Goal: Task Accomplishment & Management: Complete application form

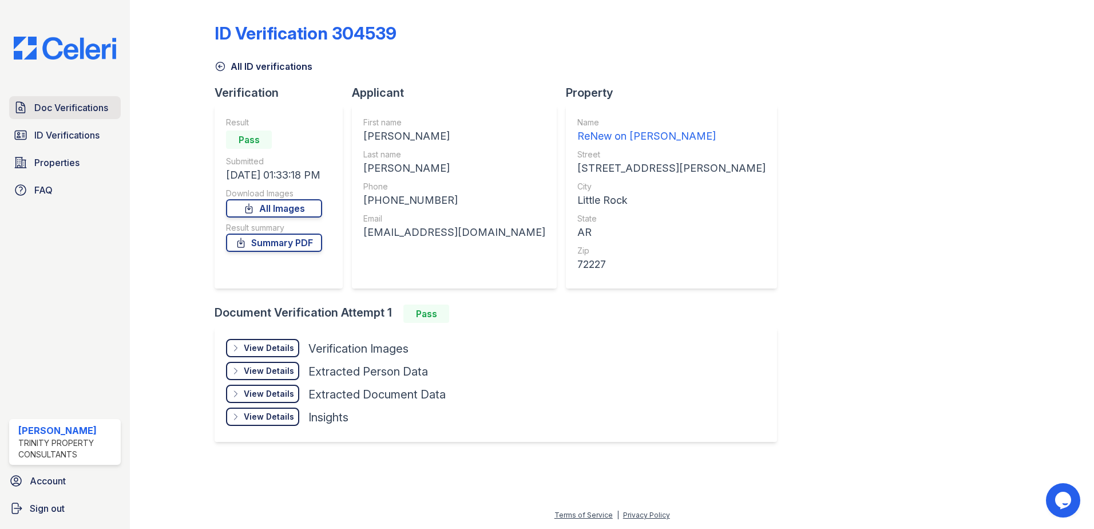
click at [66, 108] on span "Doc Verifications" at bounding box center [71, 108] width 74 height 14
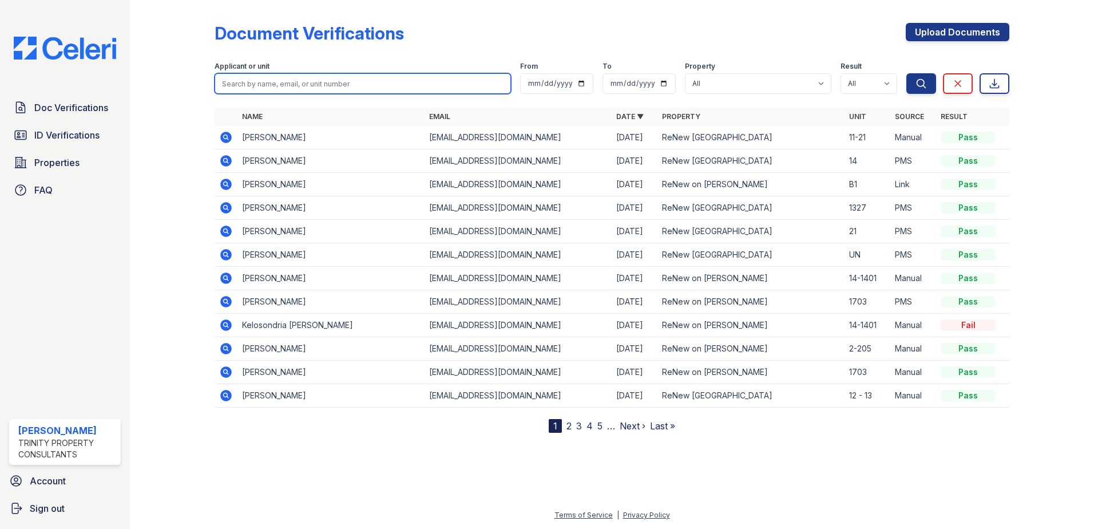
click at [343, 93] on input "search" at bounding box center [363, 83] width 296 height 21
type input "[PERSON_NAME]"
click at [906, 73] on button "Search" at bounding box center [921, 83] width 30 height 21
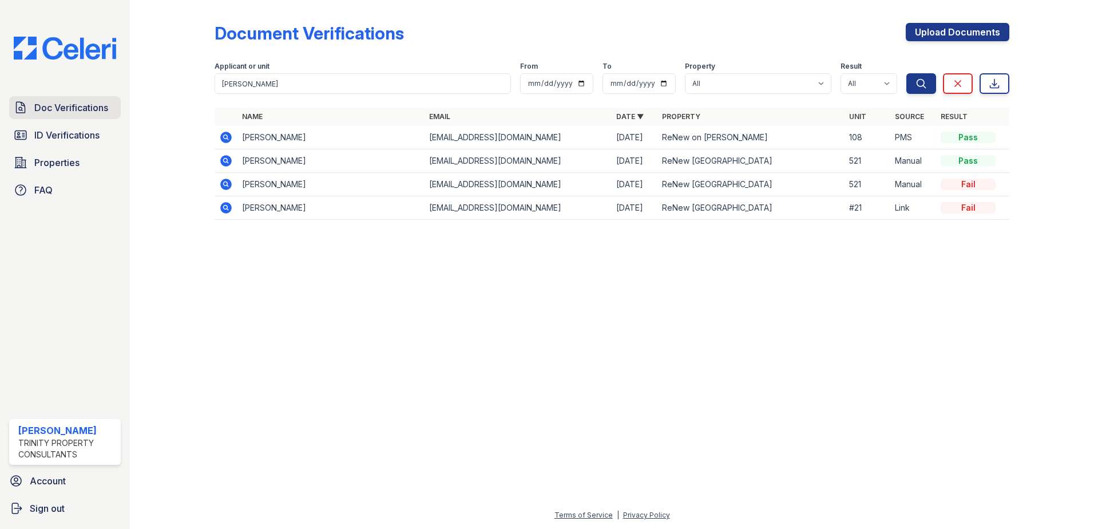
click at [61, 112] on span "Doc Verifications" at bounding box center [71, 108] width 74 height 14
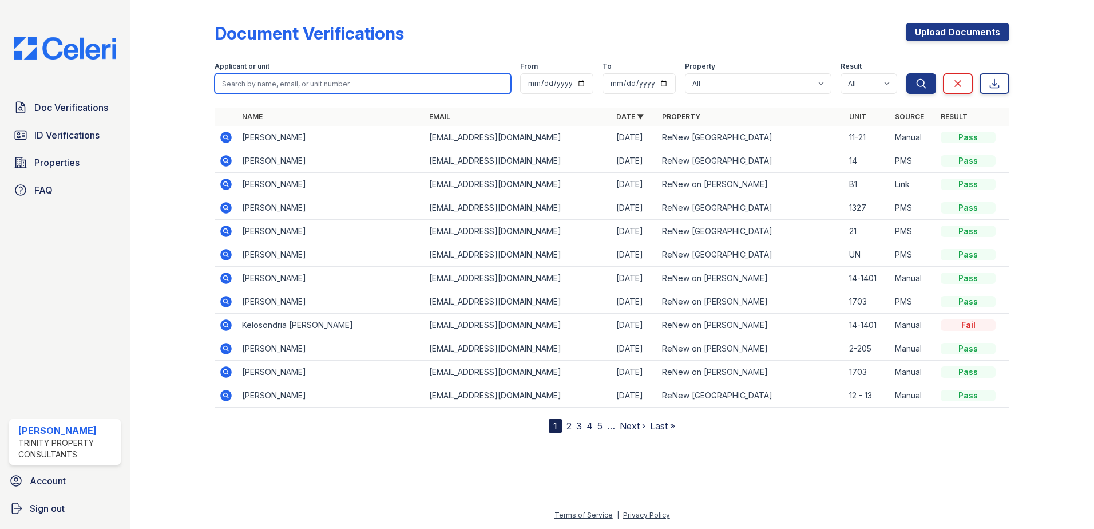
click at [252, 80] on input "search" at bounding box center [363, 83] width 296 height 21
type input "[PERSON_NAME]"
click at [906, 73] on button "Search" at bounding box center [921, 83] width 30 height 21
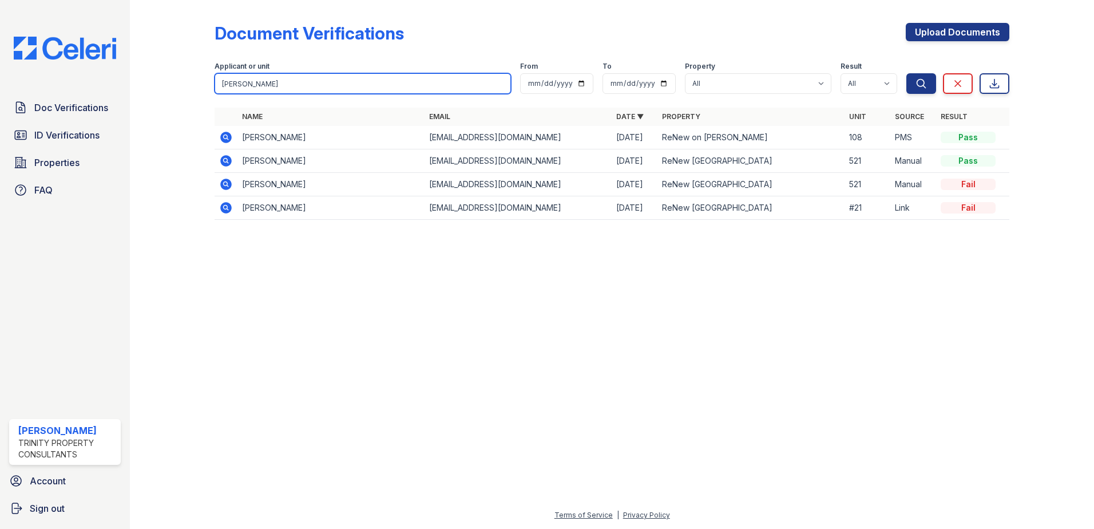
drag, startPoint x: 253, startPoint y: 84, endPoint x: 217, endPoint y: 86, distance: 36.7
click at [217, 86] on input "[PERSON_NAME]" at bounding box center [363, 83] width 296 height 21
type input "[PERSON_NAME]"
click at [906, 73] on button "Search" at bounding box center [921, 83] width 30 height 21
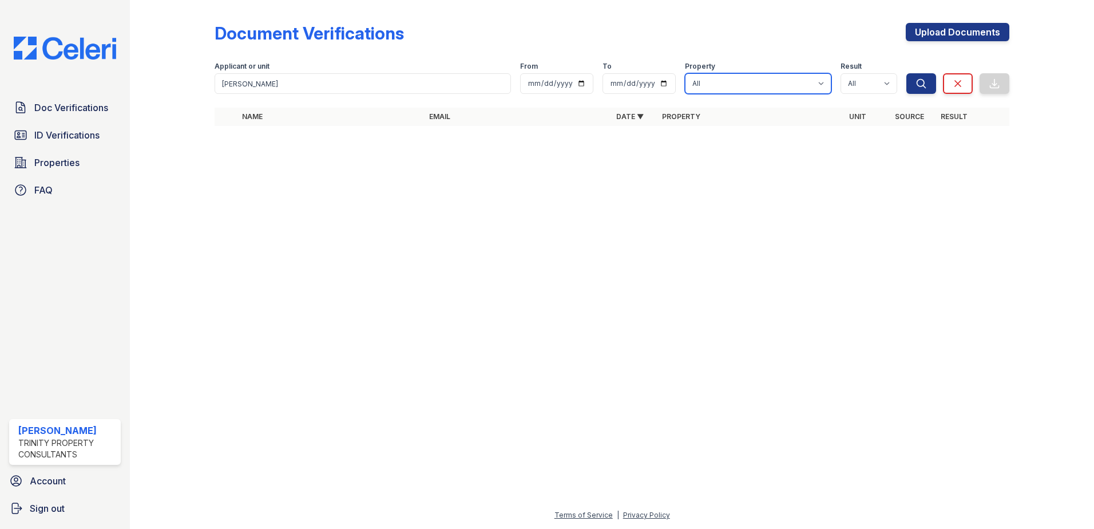
click at [720, 90] on select "All ReNew on [PERSON_NAME] ReNew [GEOGRAPHIC_DATA]" at bounding box center [758, 83] width 146 height 21
select select "47"
click at [685, 73] on select "All ReNew on [PERSON_NAME] ReNew [GEOGRAPHIC_DATA]" at bounding box center [758, 83] width 146 height 21
click at [923, 89] on button "Search" at bounding box center [921, 83] width 30 height 21
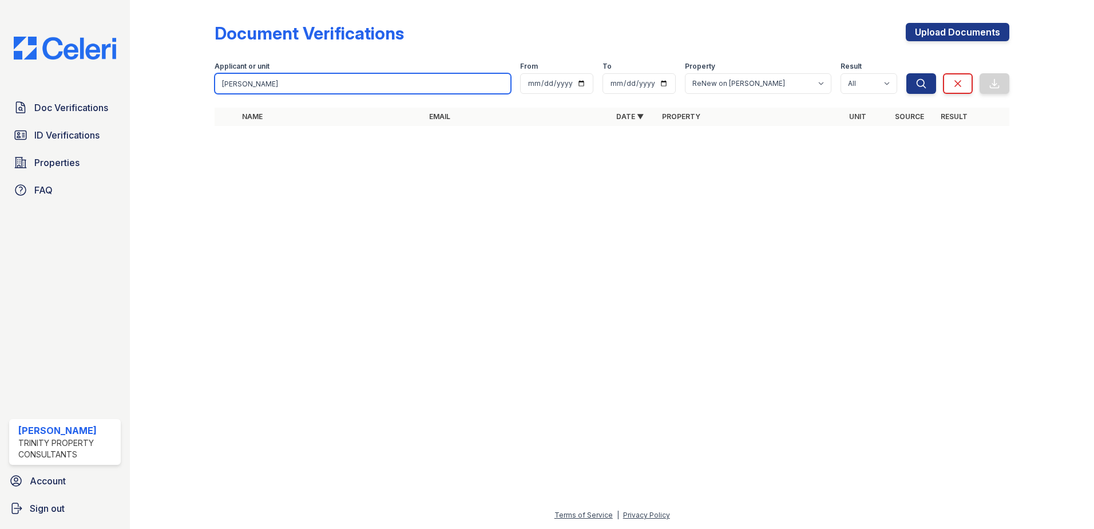
click at [287, 76] on input "[PERSON_NAME]" at bounding box center [363, 83] width 296 height 21
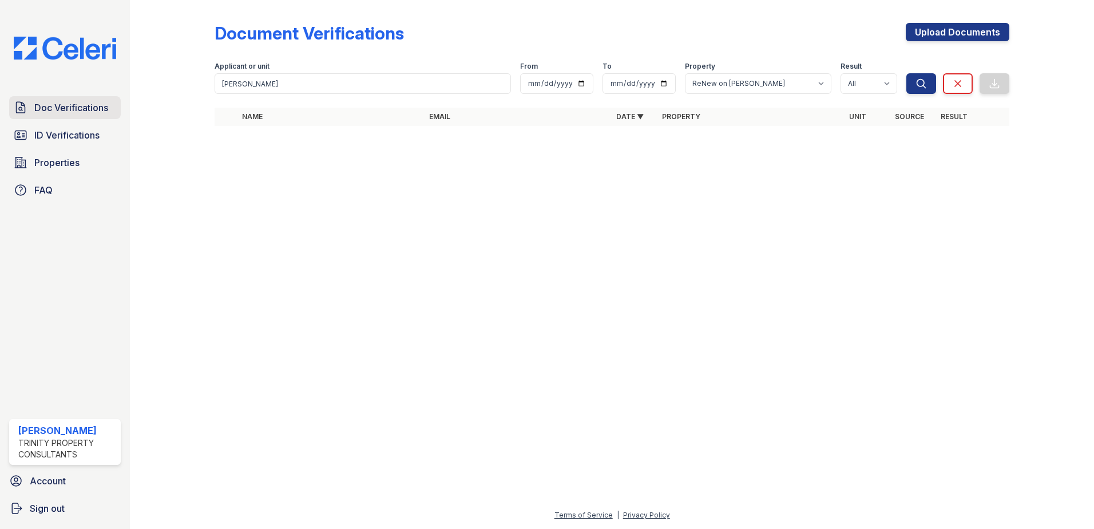
click at [58, 110] on span "Doc Verifications" at bounding box center [71, 108] width 74 height 14
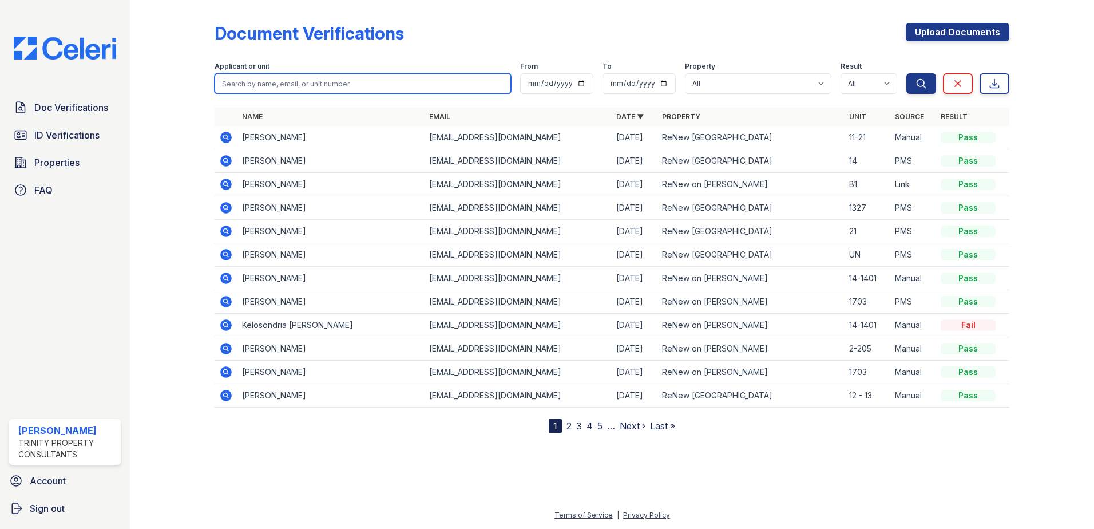
click at [282, 84] on input "search" at bounding box center [363, 83] width 296 height 21
type input "smitjh"
click at [906, 73] on button "Search" at bounding box center [921, 83] width 30 height 21
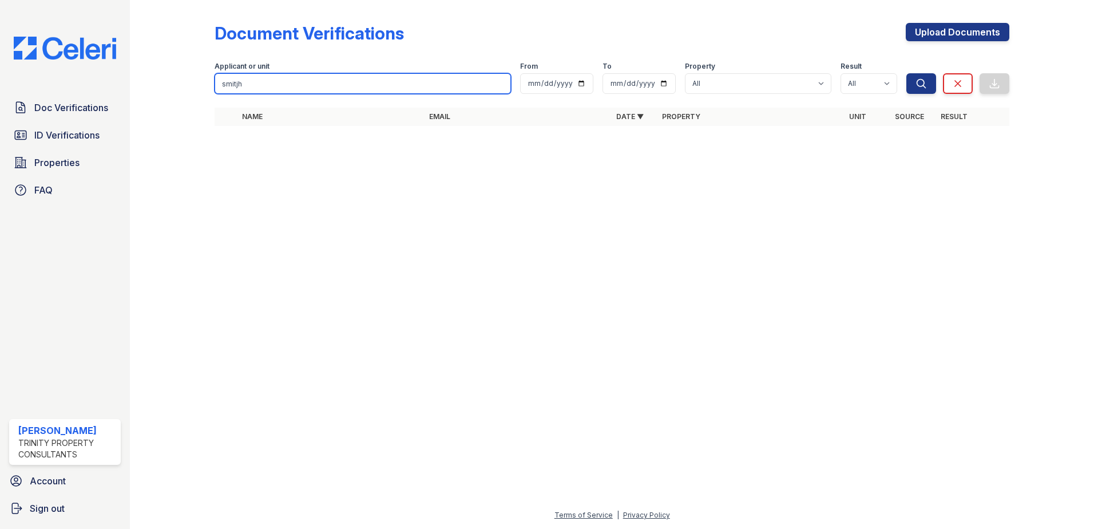
click at [280, 86] on input "smitjh" at bounding box center [363, 83] width 296 height 21
type input "[PERSON_NAME]"
click at [906, 73] on button "Search" at bounding box center [921, 83] width 30 height 21
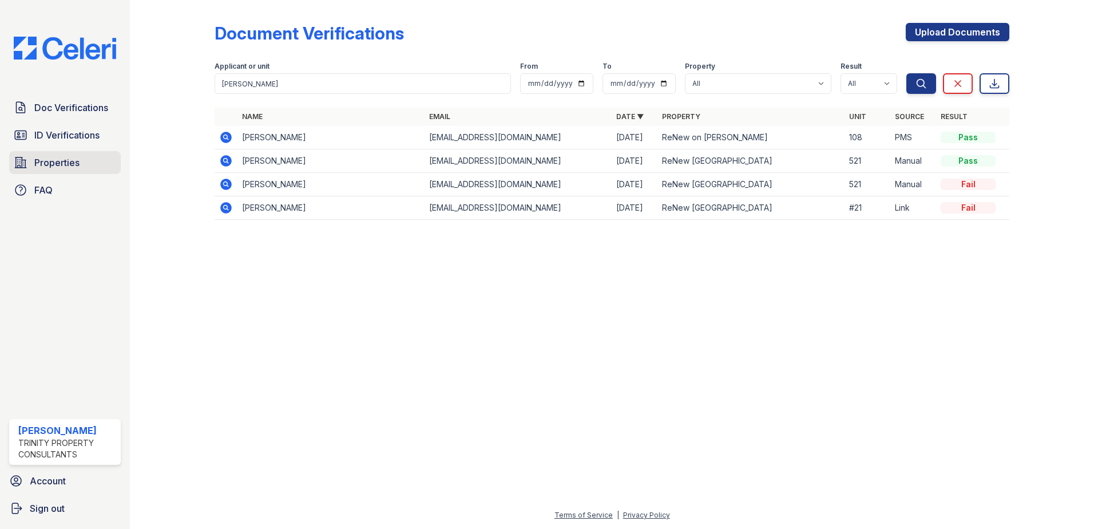
click at [61, 158] on span "Properties" at bounding box center [56, 163] width 45 height 14
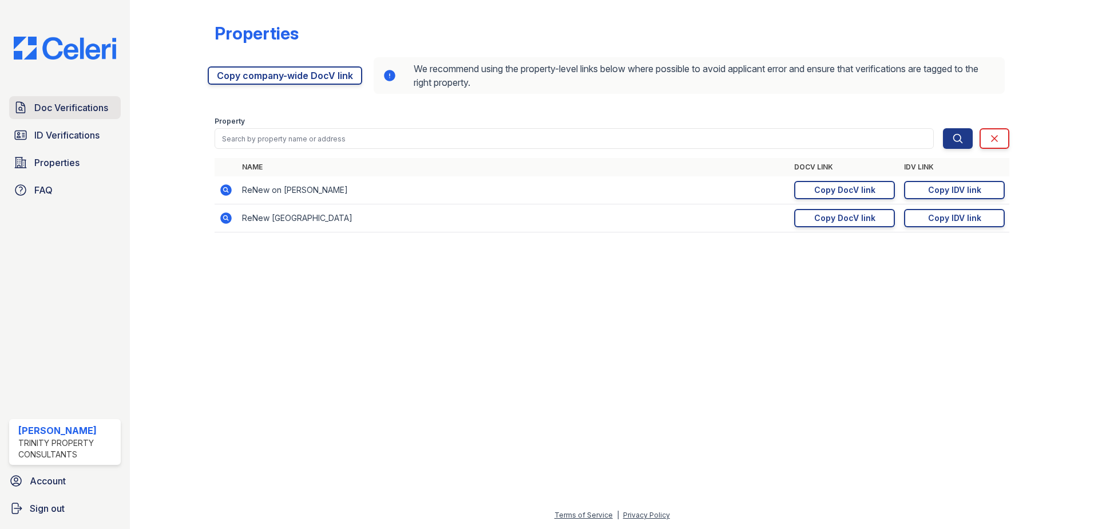
click at [72, 109] on span "Doc Verifications" at bounding box center [71, 108] width 74 height 14
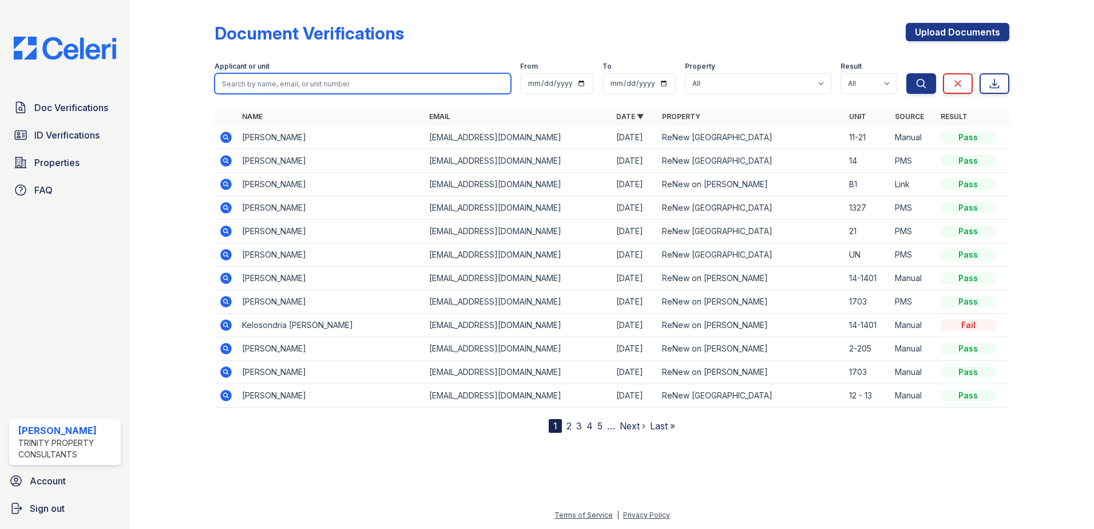
click at [290, 92] on input "search" at bounding box center [363, 83] width 296 height 21
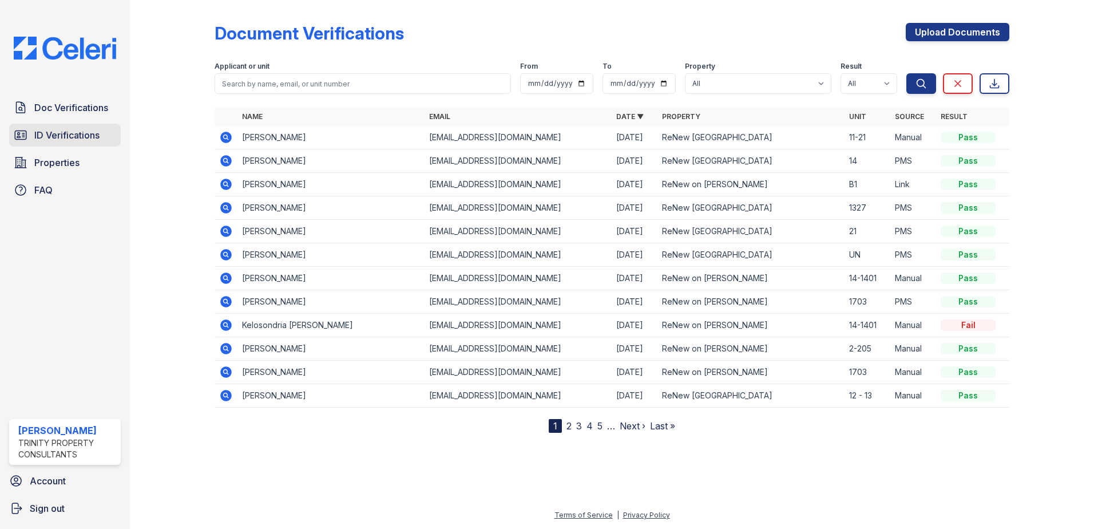
click at [56, 130] on span "ID Verifications" at bounding box center [66, 135] width 65 height 14
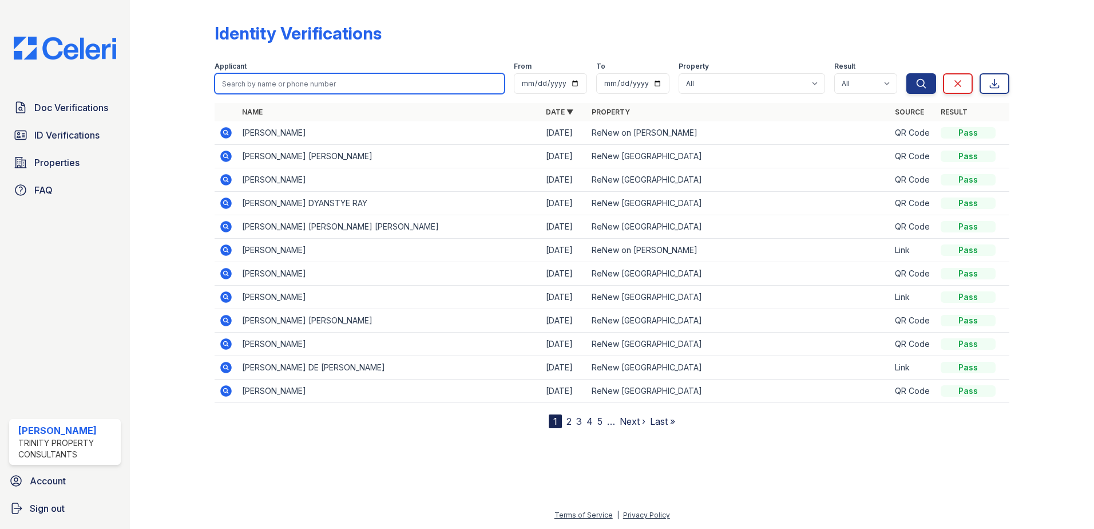
click at [245, 88] on input "search" at bounding box center [360, 83] width 290 height 21
type input "[PERSON_NAME]"
click at [906, 73] on button "Search" at bounding box center [921, 83] width 30 height 21
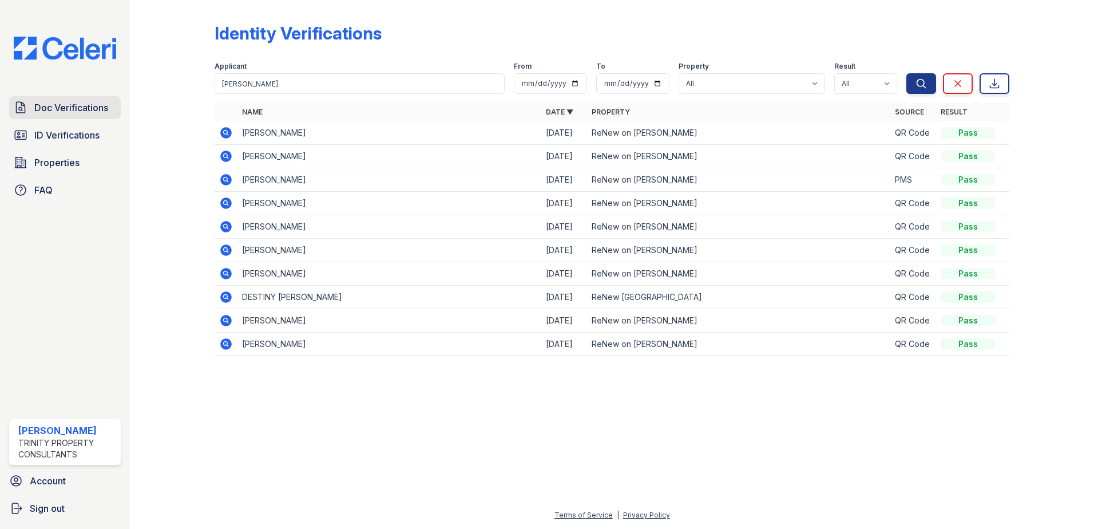
click at [33, 112] on link "Doc Verifications" at bounding box center [65, 107] width 112 height 23
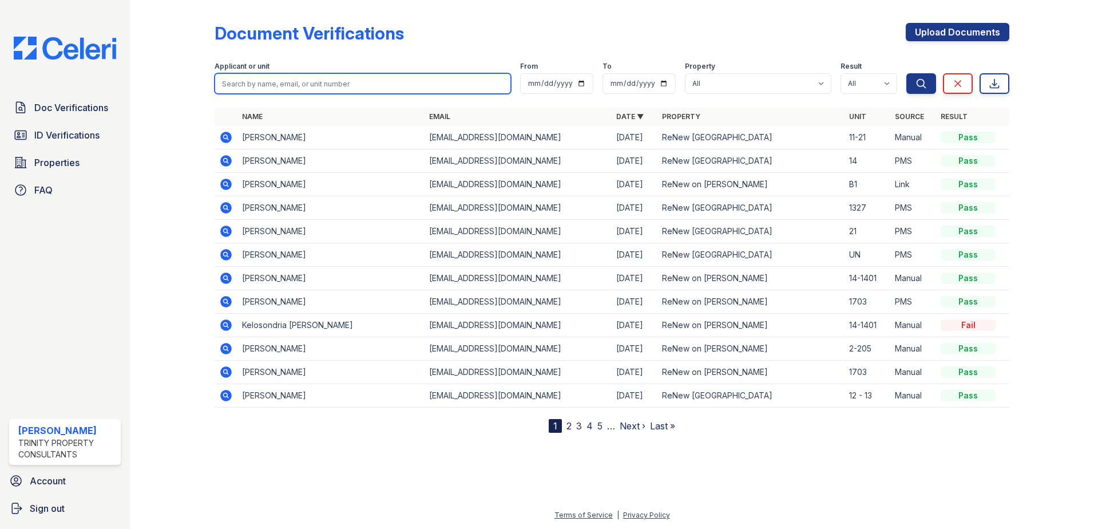
click at [317, 86] on input "search" at bounding box center [363, 83] width 296 height 21
type input "[PERSON_NAME]"
click at [906, 73] on button "Search" at bounding box center [921, 83] width 30 height 21
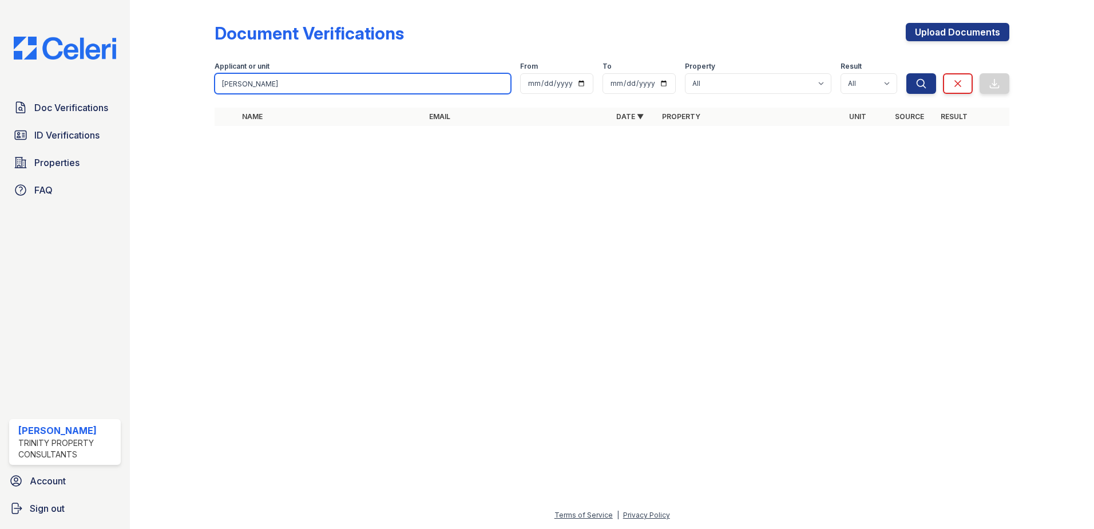
drag, startPoint x: 248, startPoint y: 88, endPoint x: 216, endPoint y: 85, distance: 32.7
click at [216, 85] on input "[PERSON_NAME]" at bounding box center [363, 83] width 296 height 21
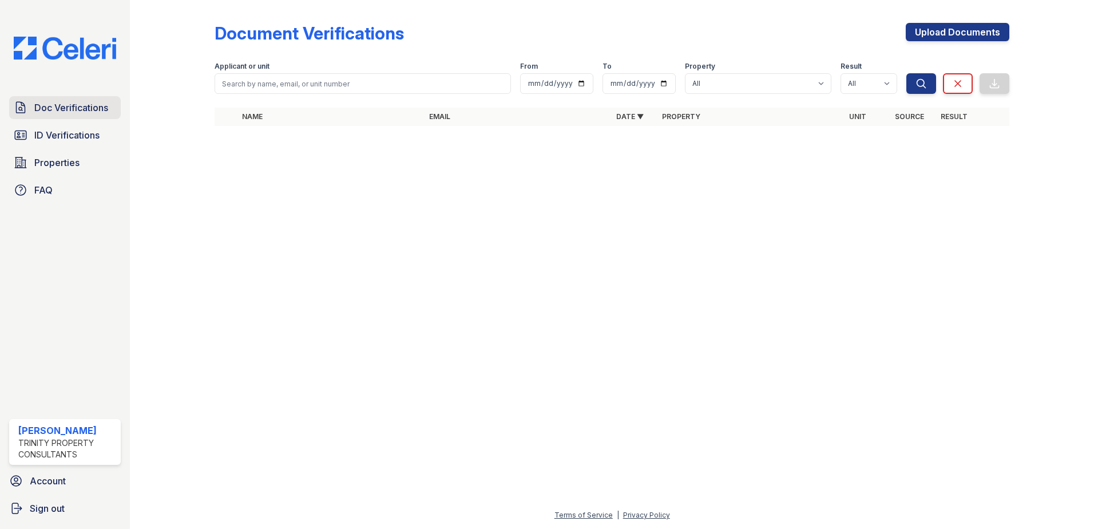
click at [86, 107] on span "Doc Verifications" at bounding box center [71, 108] width 74 height 14
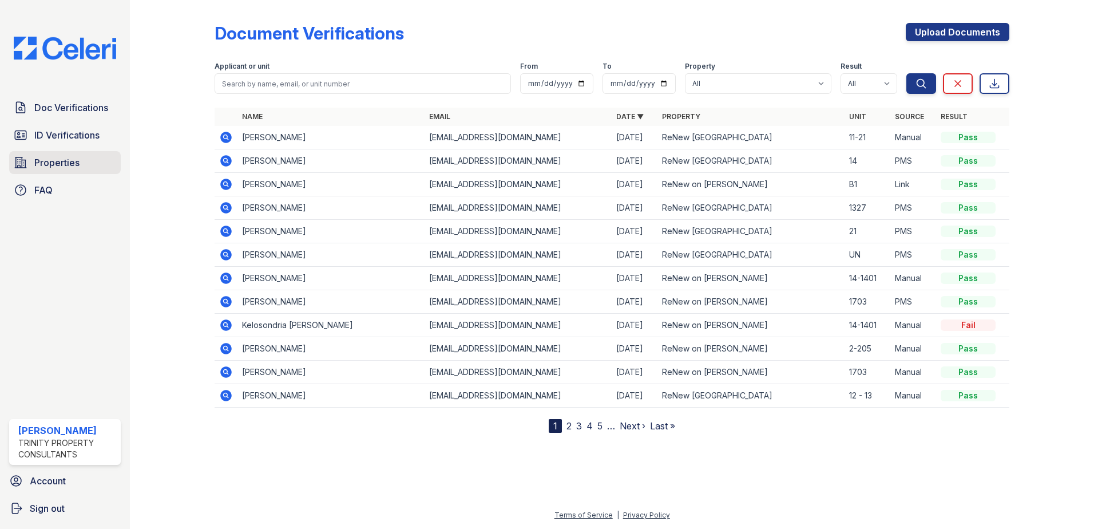
click at [67, 166] on span "Properties" at bounding box center [56, 163] width 45 height 14
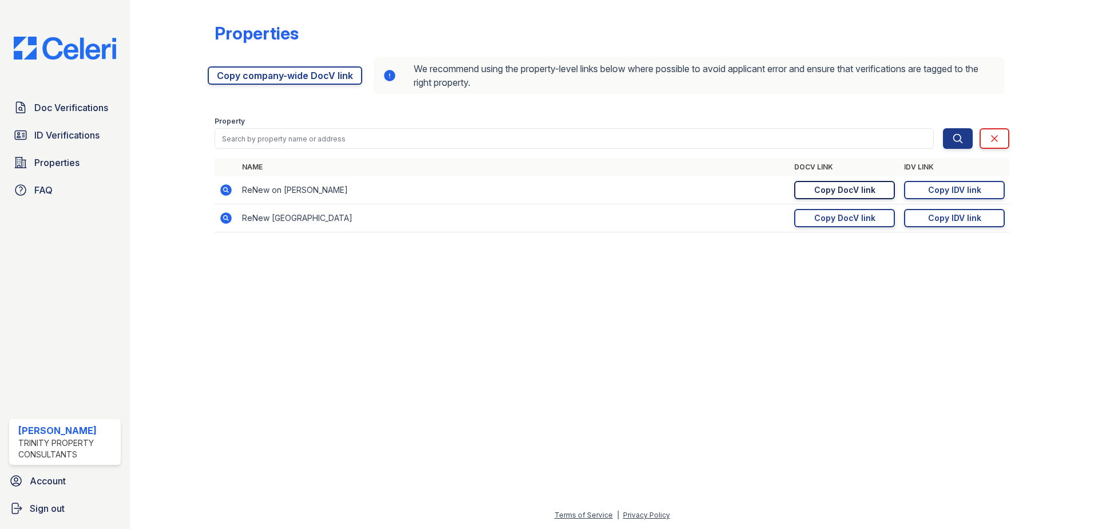
click at [867, 193] on div "Copy DocV link" at bounding box center [844, 189] width 61 height 11
click at [834, 196] on link "Copy DocV link Copy link" at bounding box center [844, 190] width 101 height 18
click at [37, 133] on span "ID Verifications" at bounding box center [66, 135] width 65 height 14
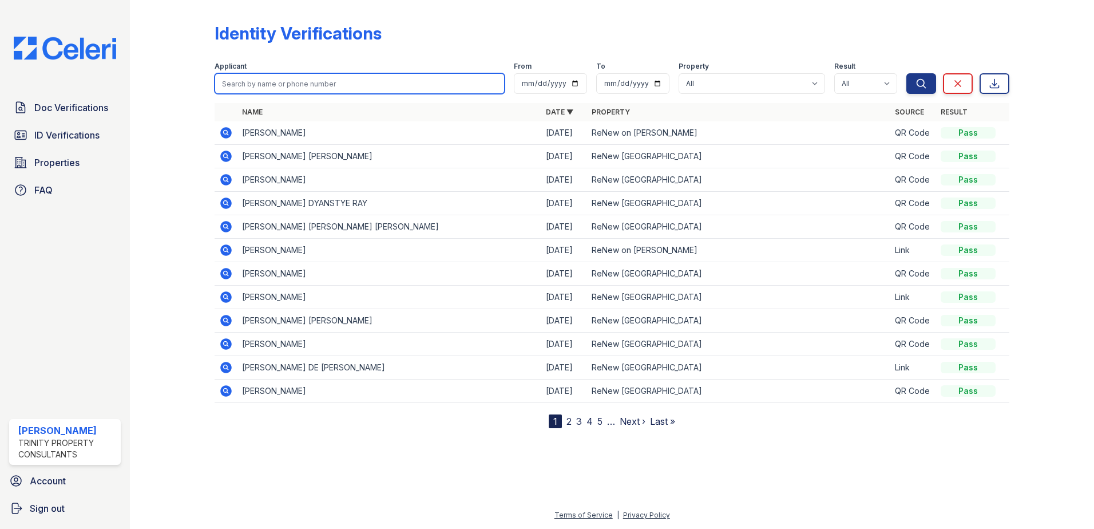
click at [273, 86] on input "search" at bounding box center [360, 83] width 290 height 21
type input "[PERSON_NAME]"
click at [906, 73] on button "Search" at bounding box center [921, 83] width 30 height 21
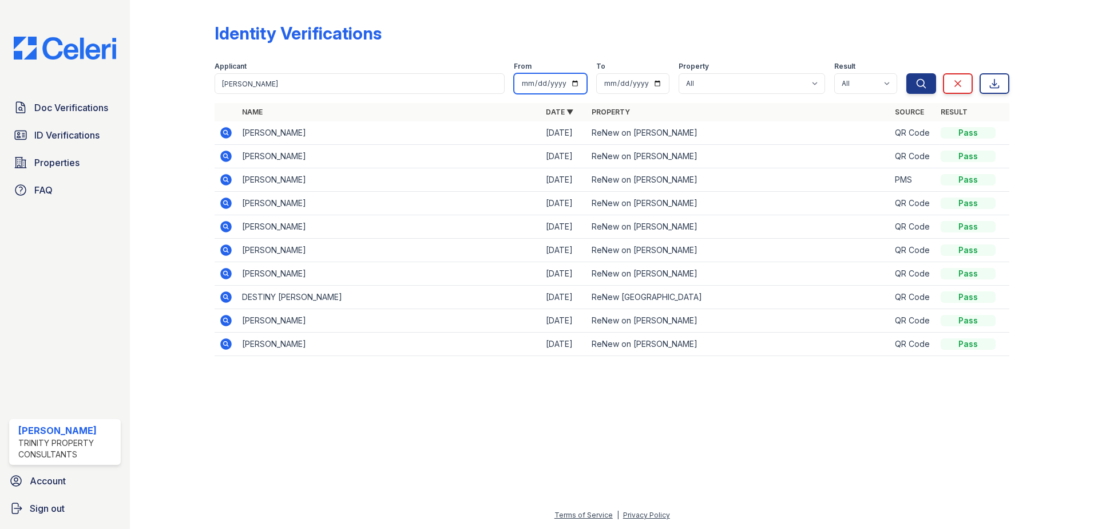
click at [574, 83] on input "date" at bounding box center [550, 83] width 73 height 21
type input "[DATE]"
click at [709, 80] on select "All ReNew on [PERSON_NAME] ReNew [GEOGRAPHIC_DATA]" at bounding box center [751, 83] width 146 height 21
select select "47"
click at [680, 73] on select "All ReNew on [PERSON_NAME] ReNew [GEOGRAPHIC_DATA]" at bounding box center [751, 83] width 146 height 21
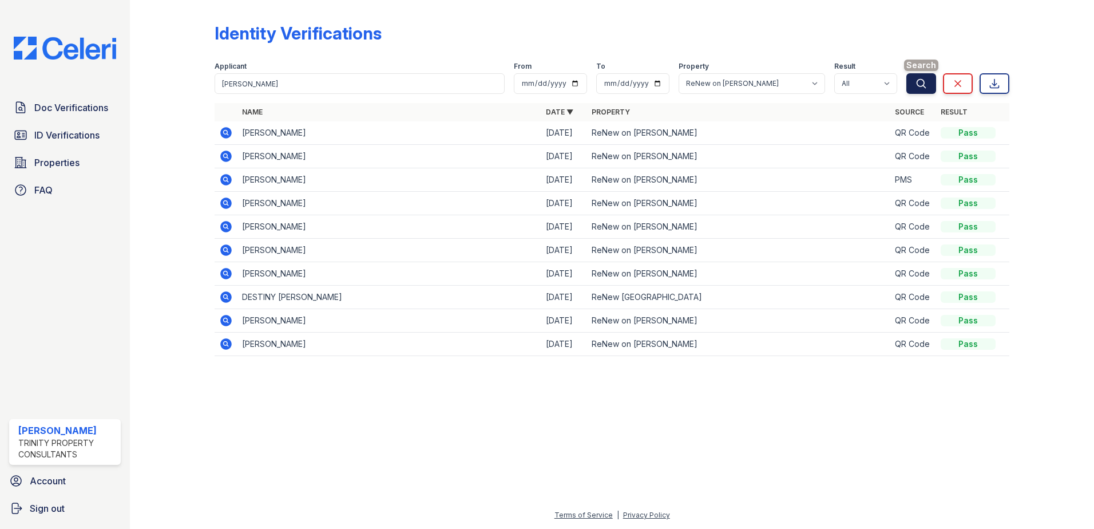
click at [912, 85] on button "Search" at bounding box center [921, 83] width 30 height 21
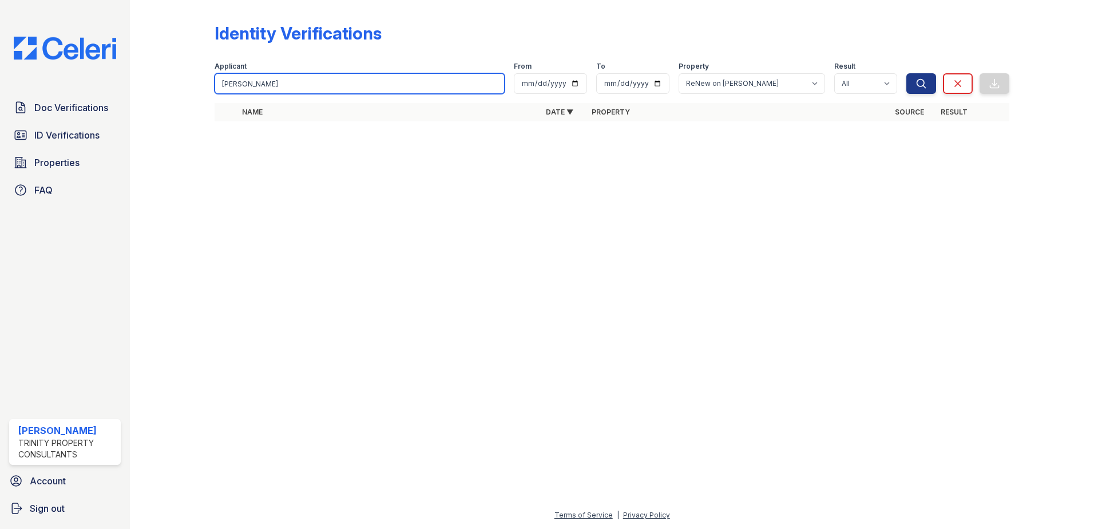
drag, startPoint x: 261, startPoint y: 79, endPoint x: 209, endPoint y: 79, distance: 52.6
click at [209, 79] on div "Identity Verifications Filter Applicant [PERSON_NAME] From [DATE] To Property A…" at bounding box center [611, 75] width 927 height 151
click at [906, 73] on button "Search" at bounding box center [921, 83] width 30 height 21
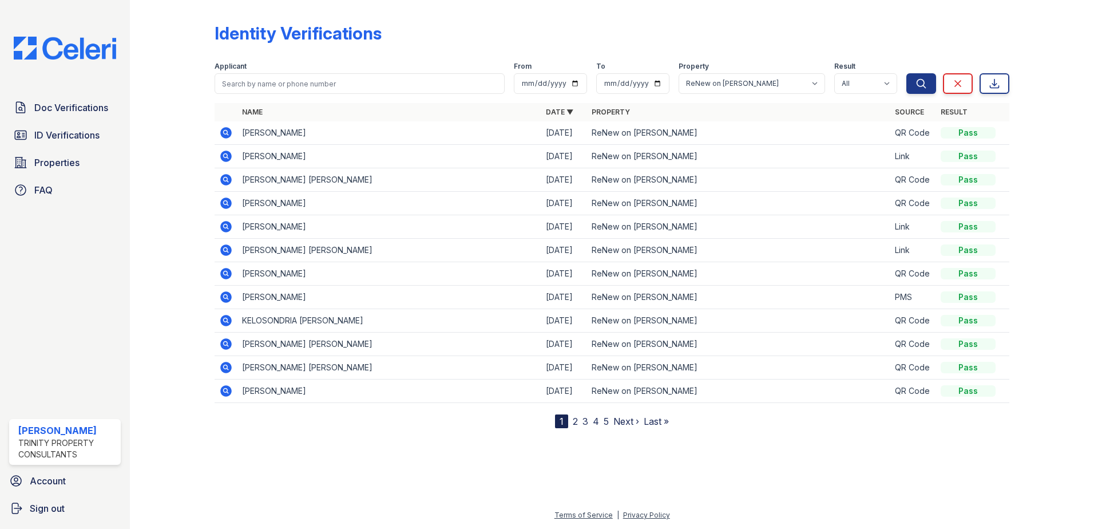
click at [574, 423] on link "2" at bounding box center [575, 420] width 5 height 11
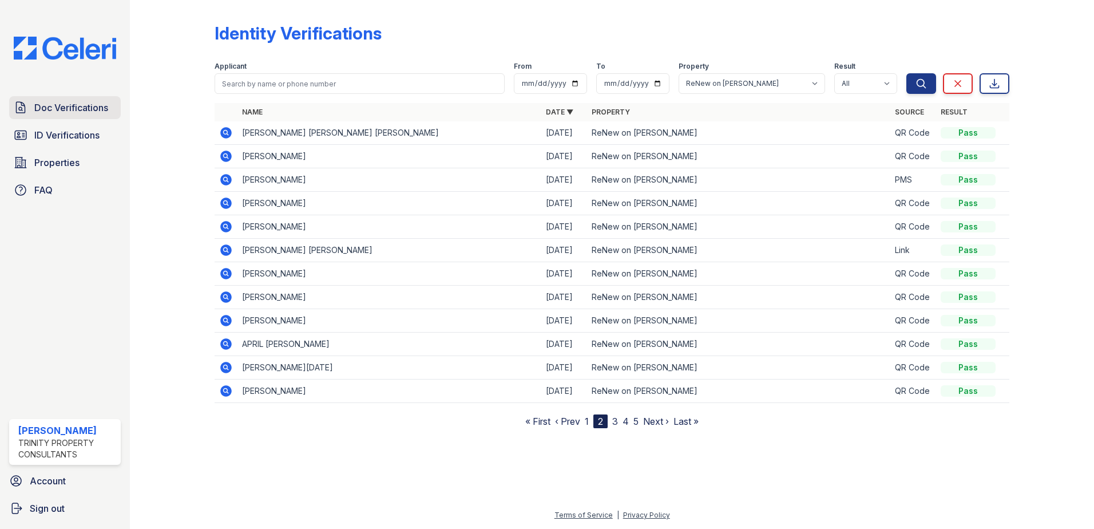
click at [58, 105] on span "Doc Verifications" at bounding box center [71, 108] width 74 height 14
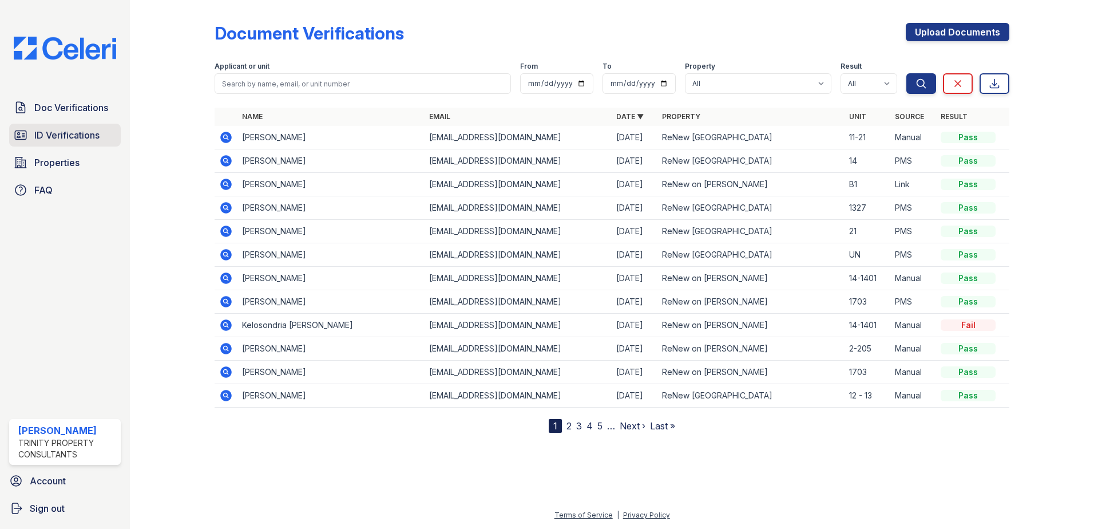
click at [42, 140] on span "ID Verifications" at bounding box center [66, 135] width 65 height 14
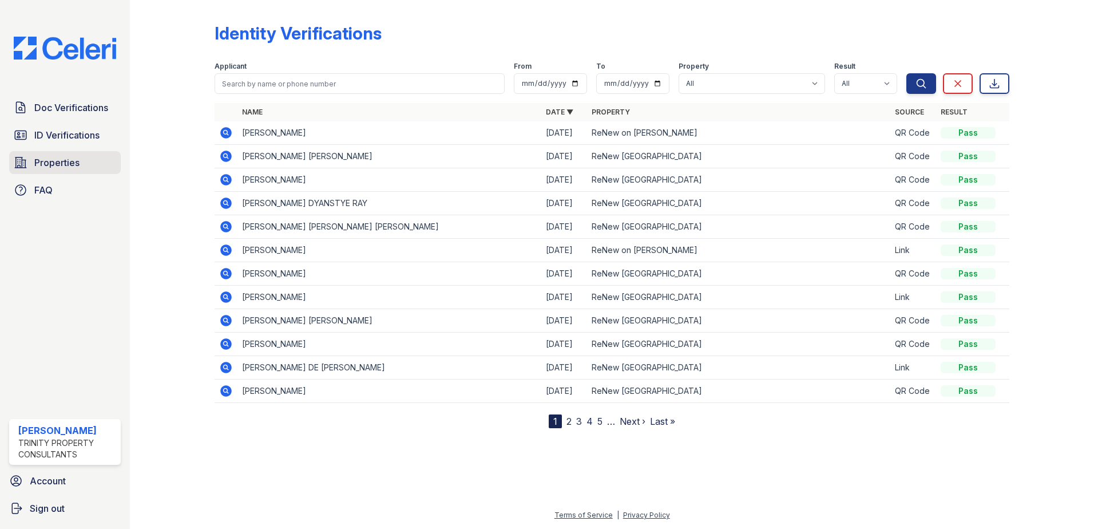
click at [51, 160] on span "Properties" at bounding box center [56, 163] width 45 height 14
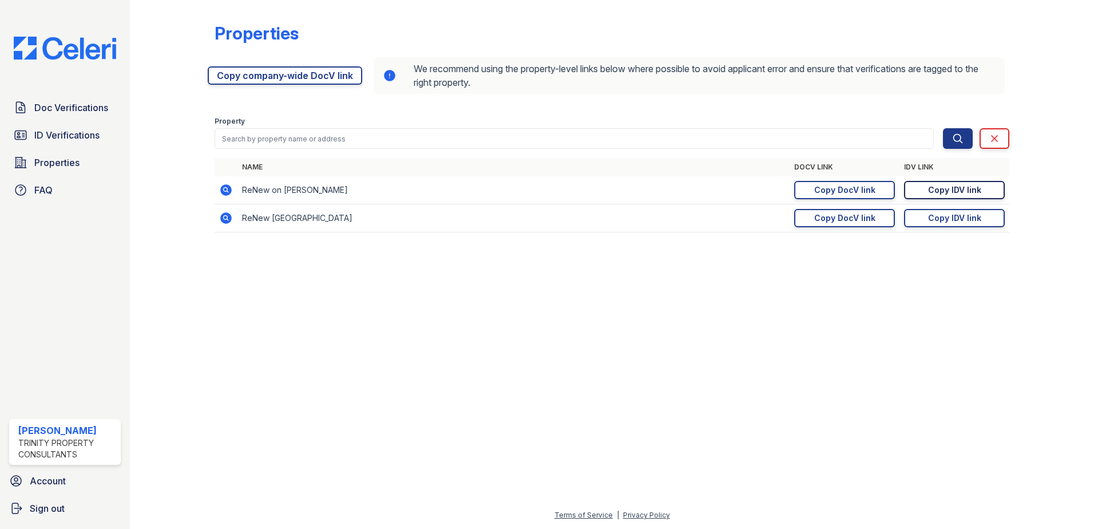
click at [930, 194] on div "Copy IDV link" at bounding box center [954, 189] width 53 height 11
click at [78, 105] on span "Doc Verifications" at bounding box center [71, 108] width 74 height 14
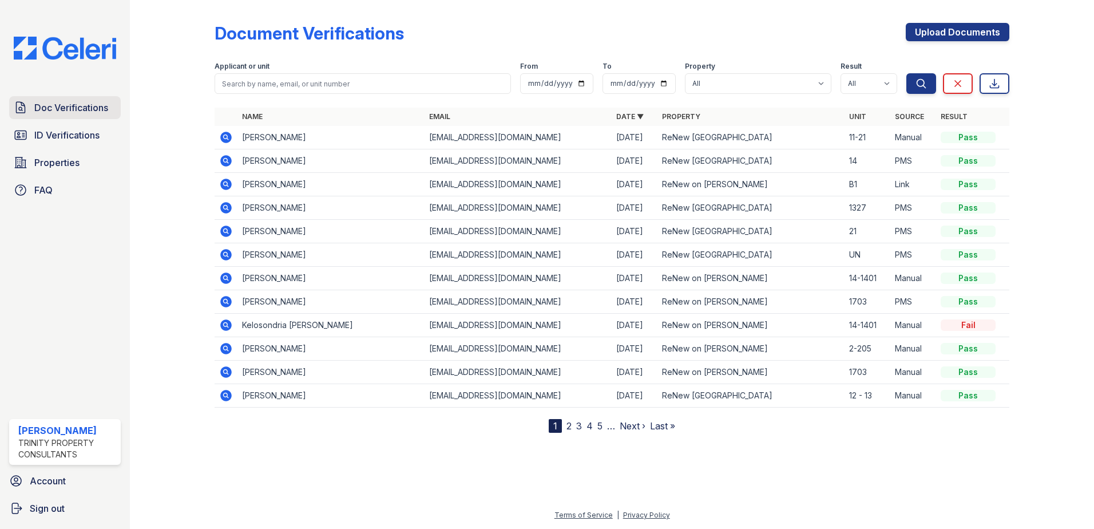
click at [91, 115] on link "Doc Verifications" at bounding box center [65, 107] width 112 height 23
click at [88, 138] on span "ID Verifications" at bounding box center [66, 135] width 65 height 14
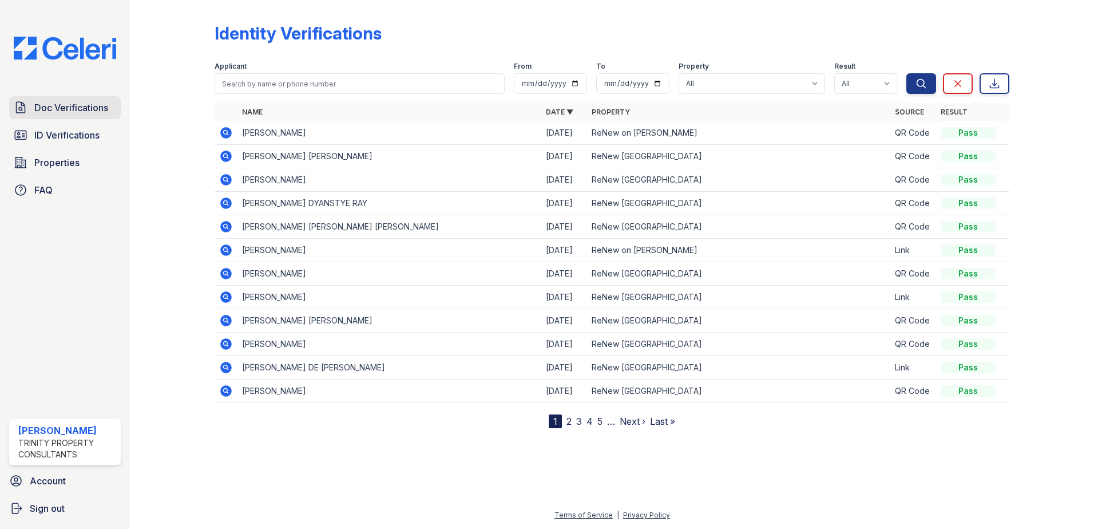
click at [87, 105] on span "Doc Verifications" at bounding box center [71, 108] width 74 height 14
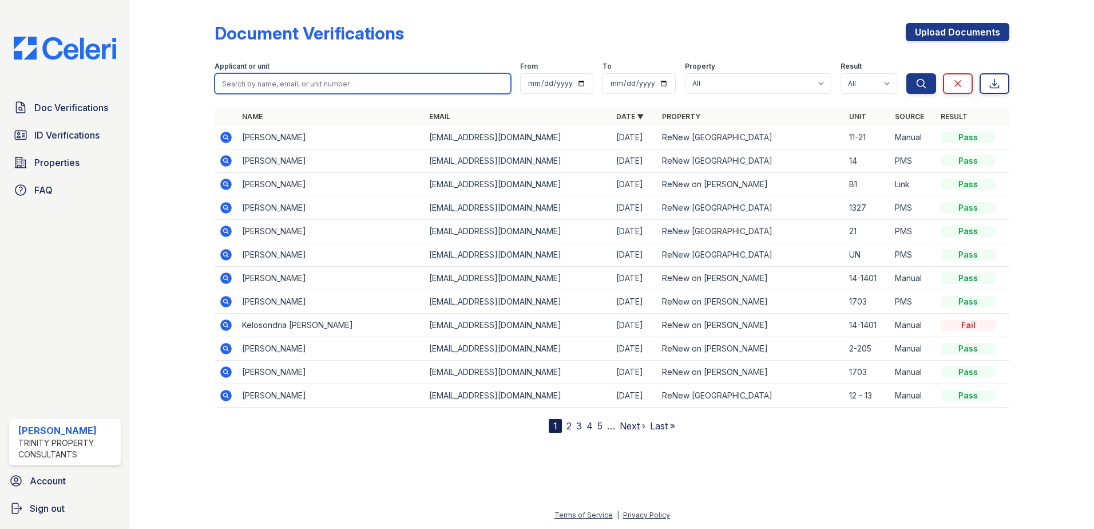
click at [300, 84] on input "search" at bounding box center [363, 83] width 296 height 21
type input "[PERSON_NAME]"
click at [906, 73] on button "Search" at bounding box center [921, 83] width 30 height 21
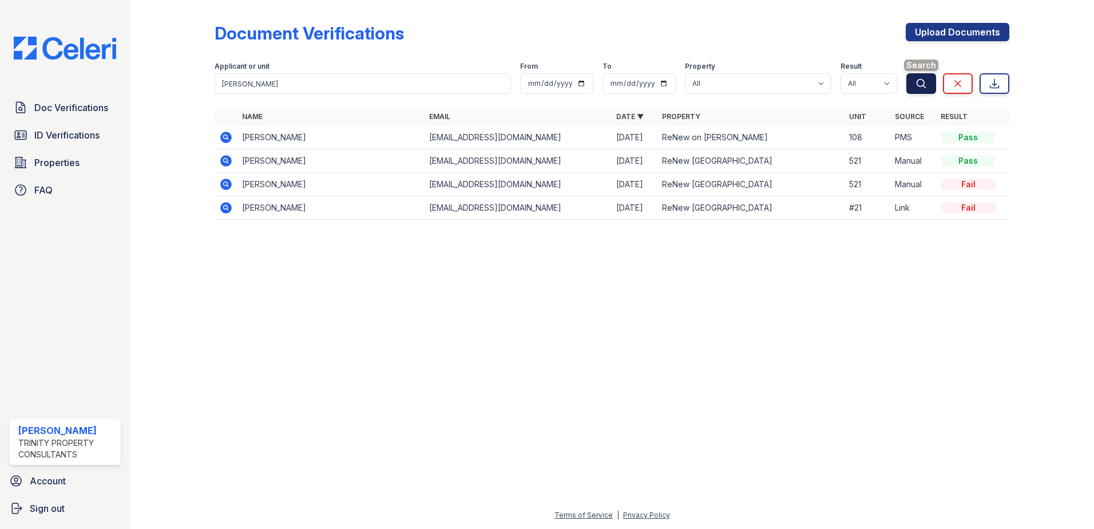
click at [919, 86] on icon "submit" at bounding box center [921, 83] width 9 height 9
click at [85, 119] on link "Doc Verifications" at bounding box center [65, 107] width 112 height 23
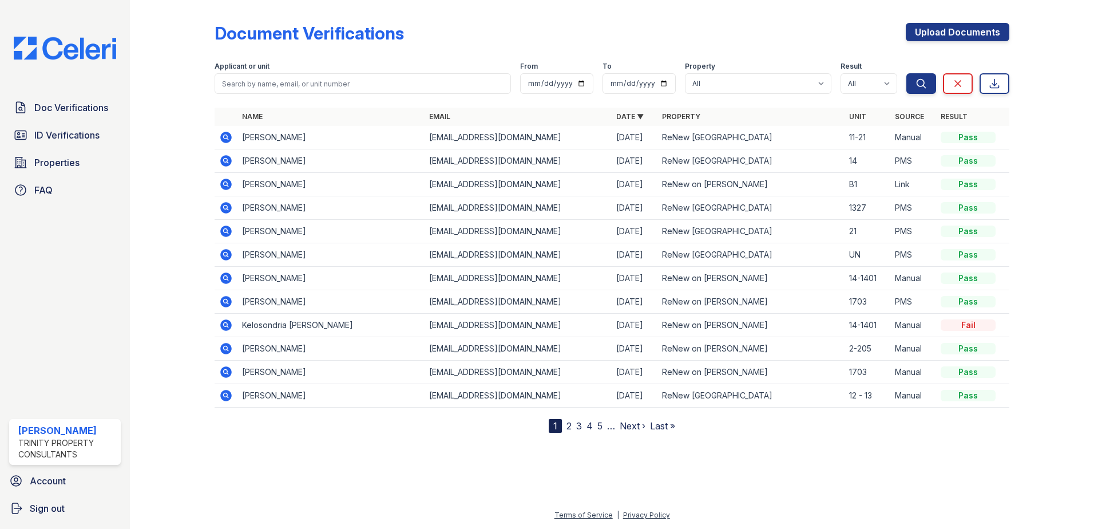
click at [94, 112] on span "Doc Verifications" at bounding box center [71, 108] width 74 height 14
click at [372, 82] on input "search" at bounding box center [363, 83] width 296 height 21
click at [591, 30] on div "Document Verifications Upload Documents" at bounding box center [612, 38] width 795 height 30
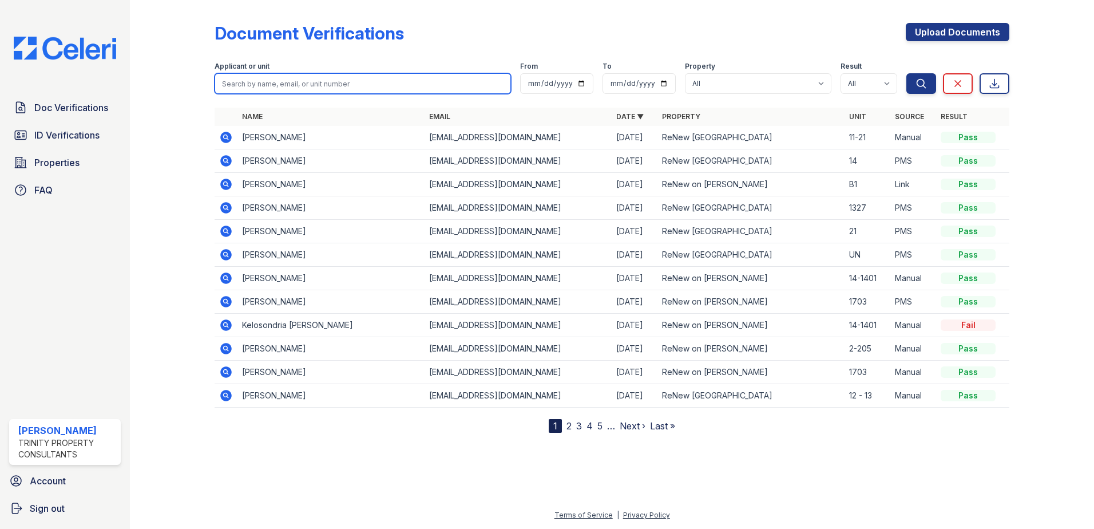
click at [264, 85] on input "search" at bounding box center [363, 83] width 296 height 21
type input "[PERSON_NAME]"
click at [906, 73] on button "Search" at bounding box center [921, 83] width 30 height 21
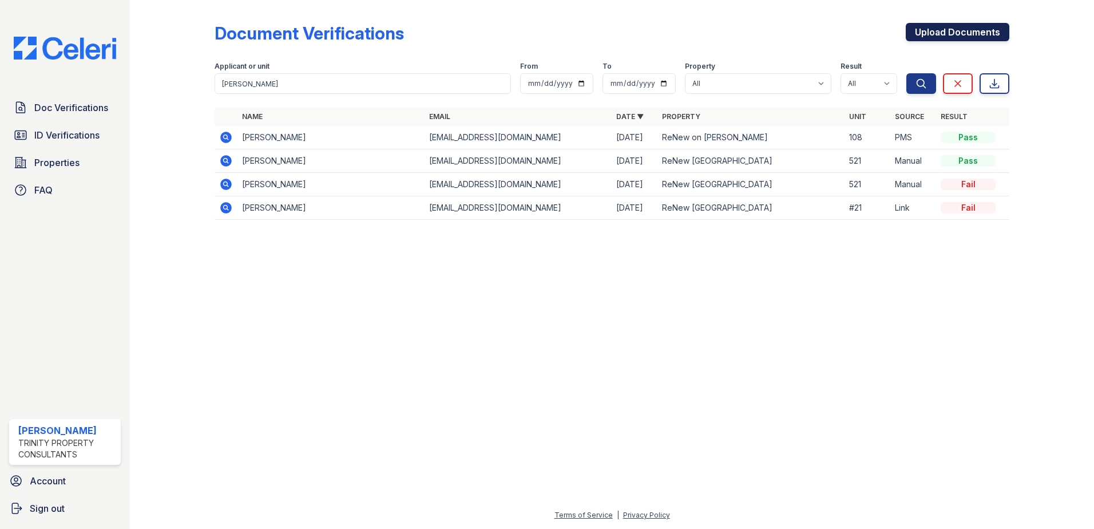
click at [935, 26] on link "Upload Documents" at bounding box center [958, 32] width 104 height 18
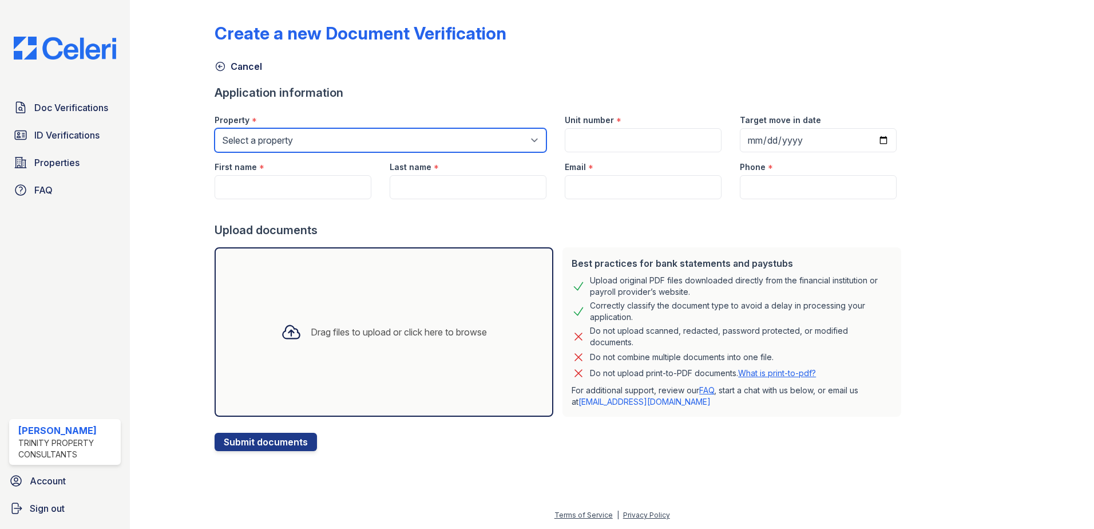
click at [390, 137] on select "Select a property ReNew on [PERSON_NAME] ReNew [GEOGRAPHIC_DATA]" at bounding box center [381, 140] width 332 height 24
select select "47"
click at [215, 128] on select "Select a property ReNew on [PERSON_NAME] ReNew [GEOGRAPHIC_DATA]" at bounding box center [381, 140] width 332 height 24
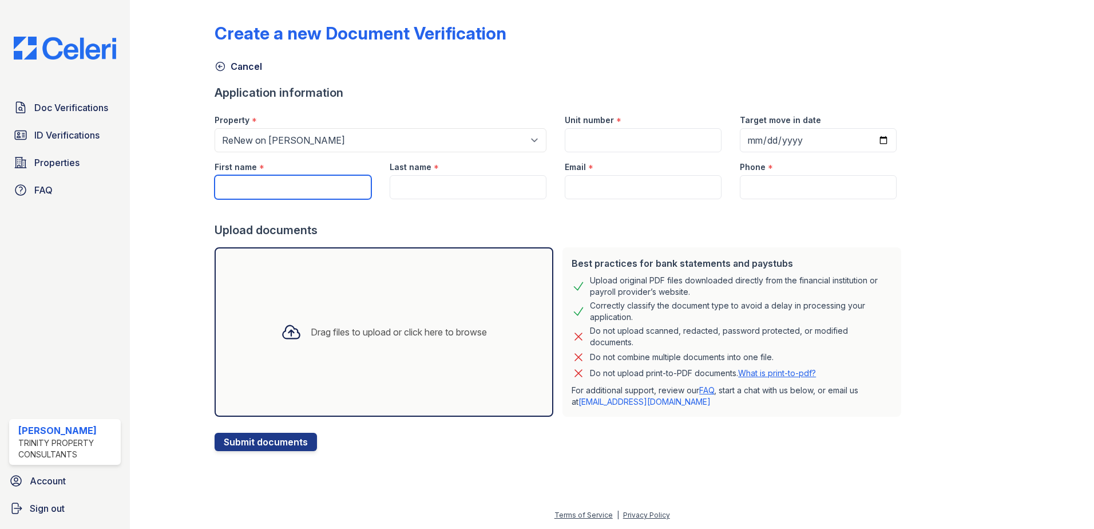
click at [332, 184] on input "First name" at bounding box center [293, 187] width 157 height 24
type input "[PERSON_NAME]"
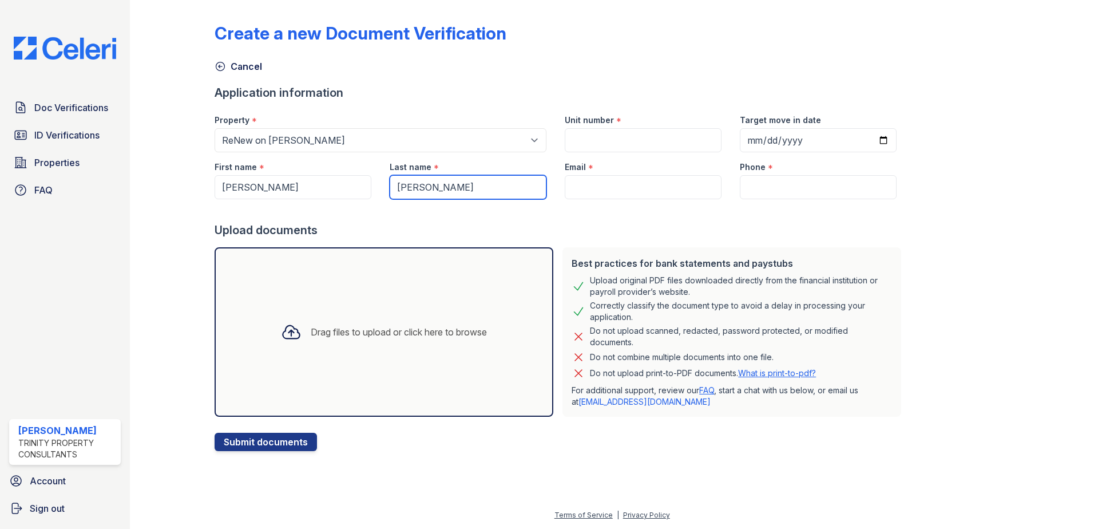
type input "[PERSON_NAME]"
type input "s"
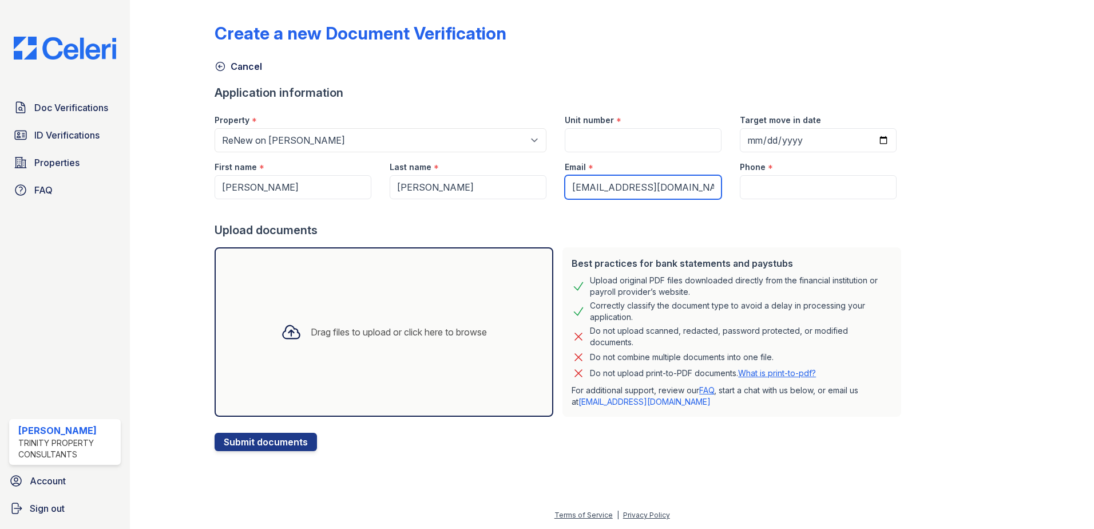
type input "[EMAIL_ADDRESS][DOMAIN_NAME]"
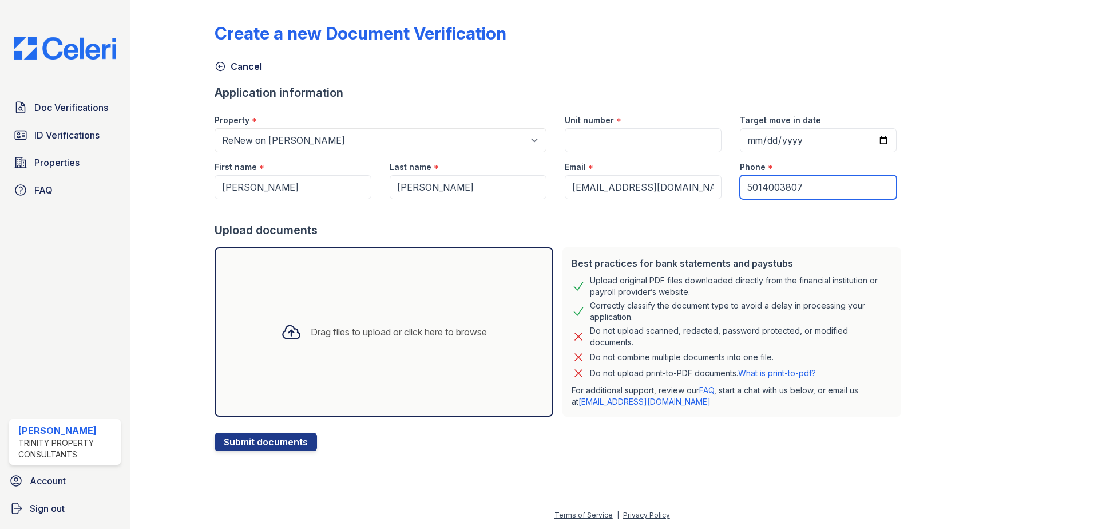
type input "5014003807"
click at [889, 263] on div "Best practices for bank statements and paystubs Upload original PDF files downl…" at bounding box center [732, 332] width 348 height 178
click at [741, 135] on input "Target move in date" at bounding box center [818, 140] width 157 height 24
type input "[DATE]"
drag, startPoint x: 602, startPoint y: 131, endPoint x: 590, endPoint y: 132, distance: 11.5
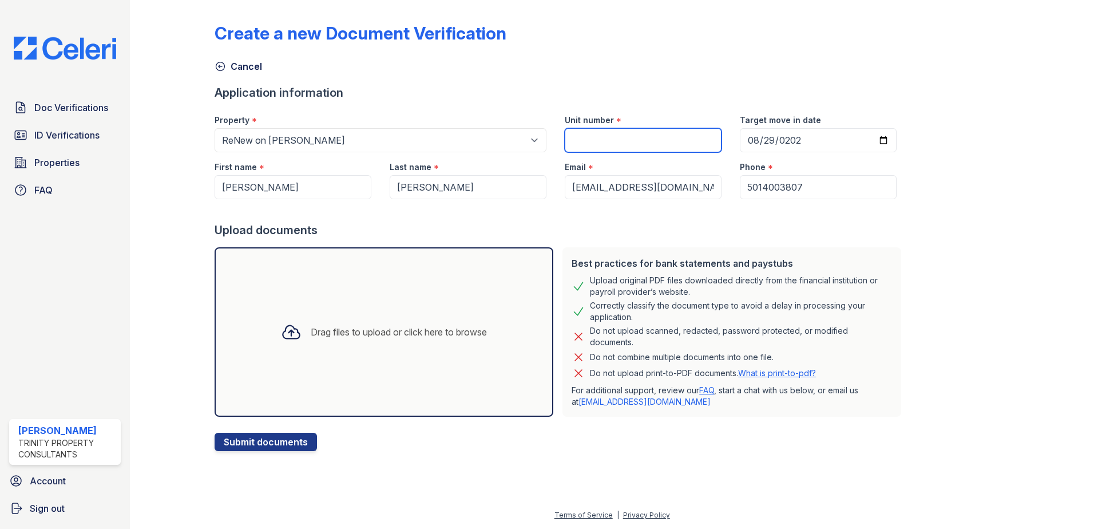
click at [602, 131] on input "Unit number" at bounding box center [643, 140] width 157 height 24
type input "14-03"
click at [422, 98] on div "Application information" at bounding box center [560, 93] width 691 height 16
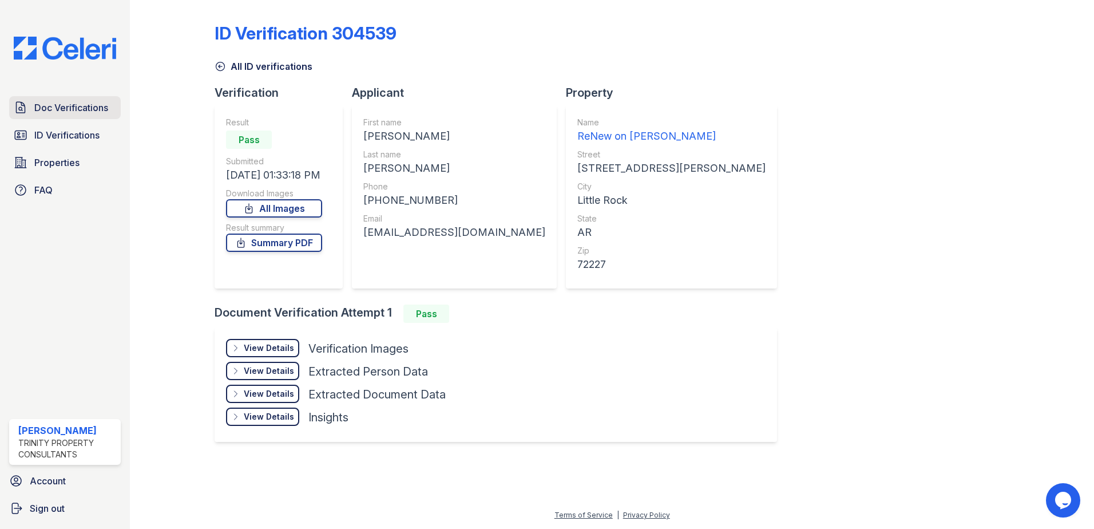
click at [59, 101] on span "Doc Verifications" at bounding box center [71, 108] width 74 height 14
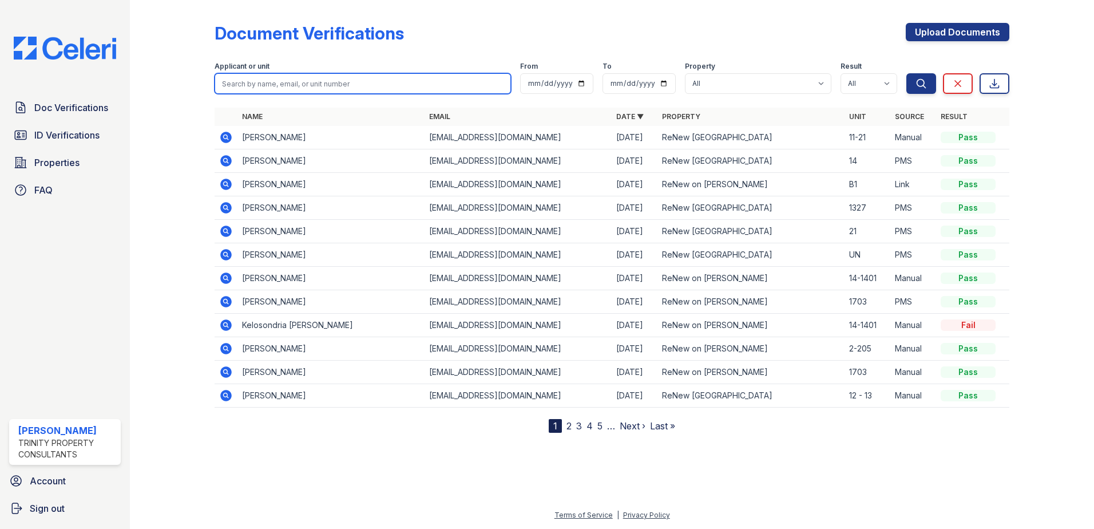
click at [261, 85] on input "search" at bounding box center [363, 83] width 296 height 21
type input "[PERSON_NAME]"
click at [906, 73] on button "Search" at bounding box center [921, 83] width 30 height 21
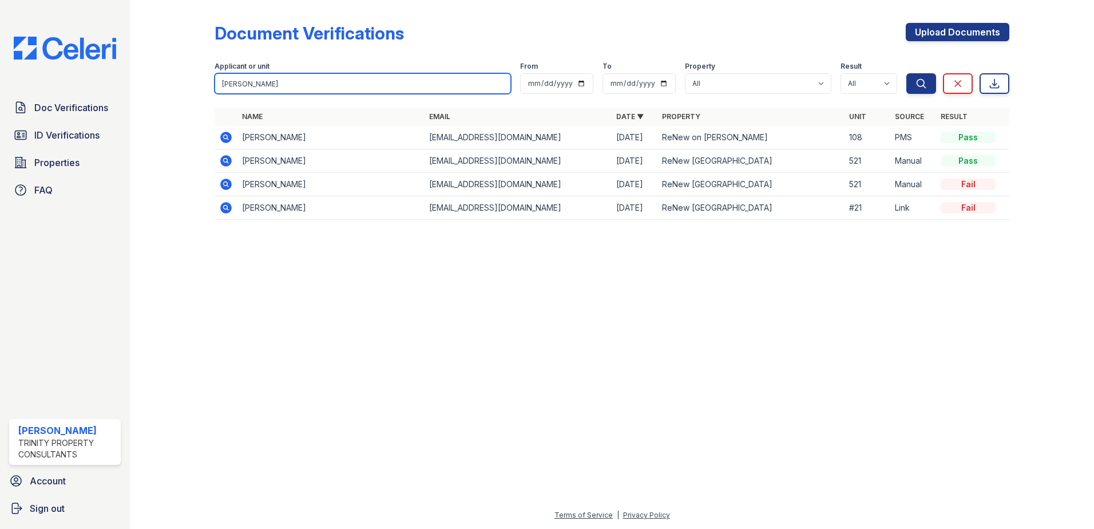
click at [264, 84] on input "[PERSON_NAME]" at bounding box center [363, 83] width 296 height 21
click at [264, 85] on input "[PERSON_NAME]" at bounding box center [363, 83] width 296 height 21
type input "s"
type input "[PERSON_NAME]"
click at [906, 73] on button "Search" at bounding box center [921, 83] width 30 height 21
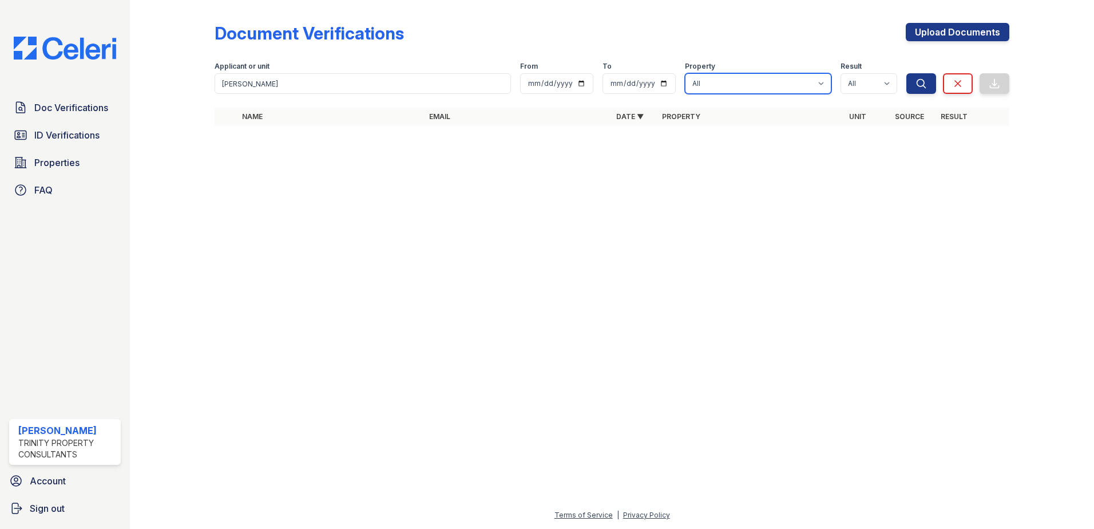
click at [711, 86] on select "All ReNew on [PERSON_NAME] ReNew [GEOGRAPHIC_DATA]" at bounding box center [758, 83] width 146 height 21
select select "47"
click at [685, 73] on select "All ReNew on [PERSON_NAME] ReNew [GEOGRAPHIC_DATA]" at bounding box center [758, 83] width 146 height 21
click at [920, 92] on button "Search" at bounding box center [921, 83] width 30 height 21
click at [916, 89] on button "Search" at bounding box center [921, 83] width 30 height 21
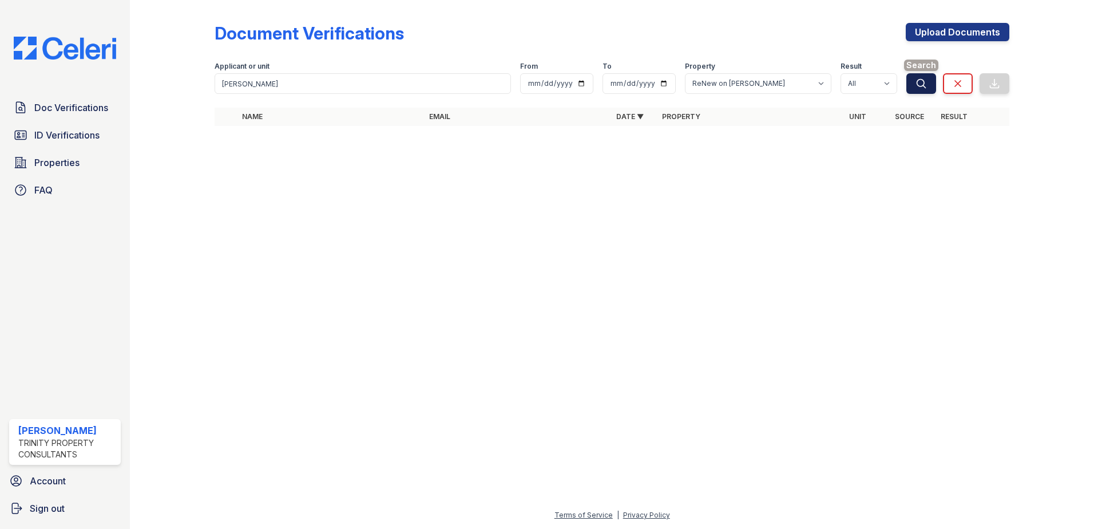
click at [919, 85] on icon "submit" at bounding box center [920, 83] width 11 height 11
click at [117, 98] on link "Doc Verifications" at bounding box center [65, 107] width 112 height 23
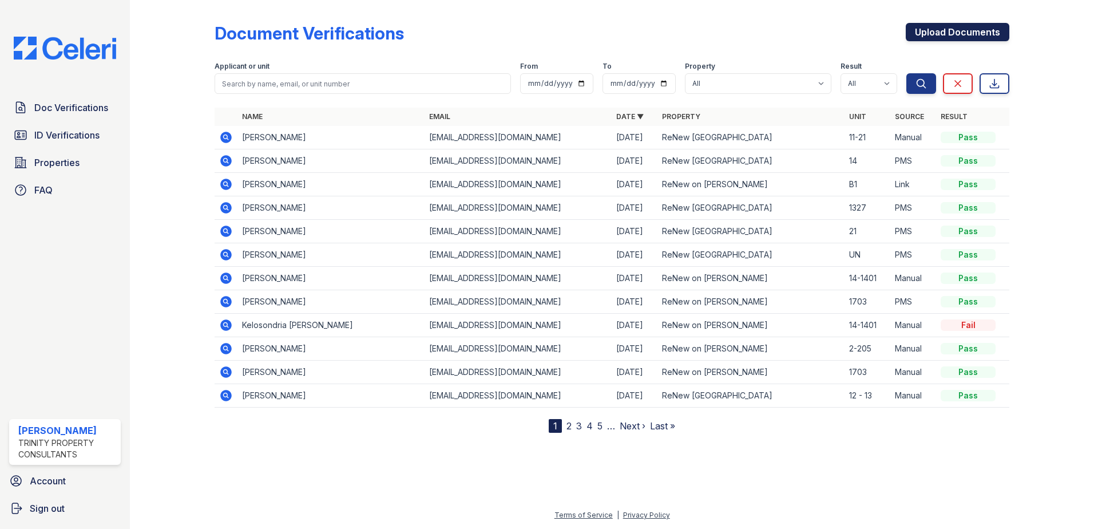
click at [958, 34] on link "Upload Documents" at bounding box center [958, 32] width 104 height 18
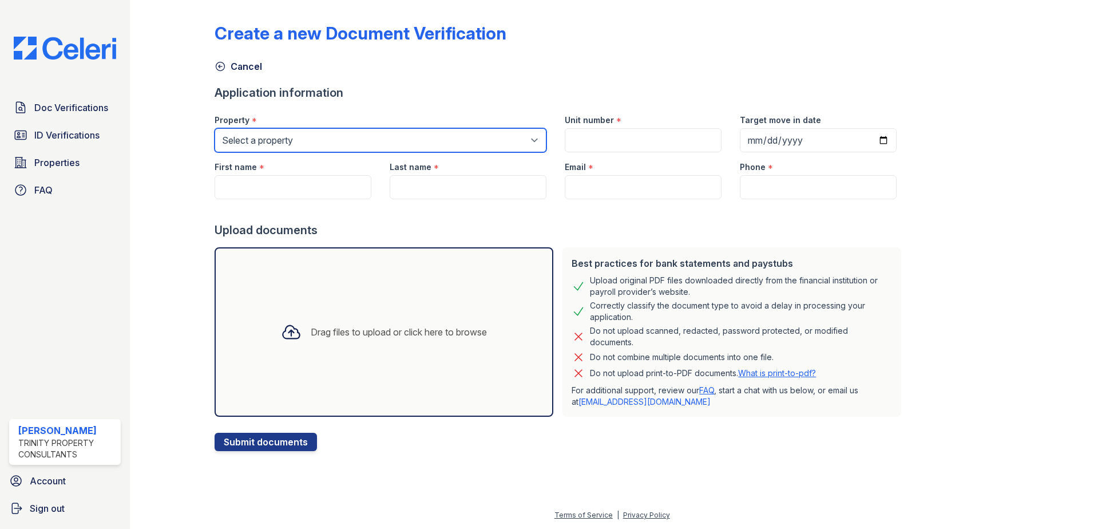
click at [374, 131] on select "Select a property ReNew on [PERSON_NAME] ReNew [GEOGRAPHIC_DATA]" at bounding box center [381, 140] width 332 height 24
select select "47"
click at [215, 128] on select "Select a property ReNew on [PERSON_NAME] ReNew [GEOGRAPHIC_DATA]" at bounding box center [381, 140] width 332 height 24
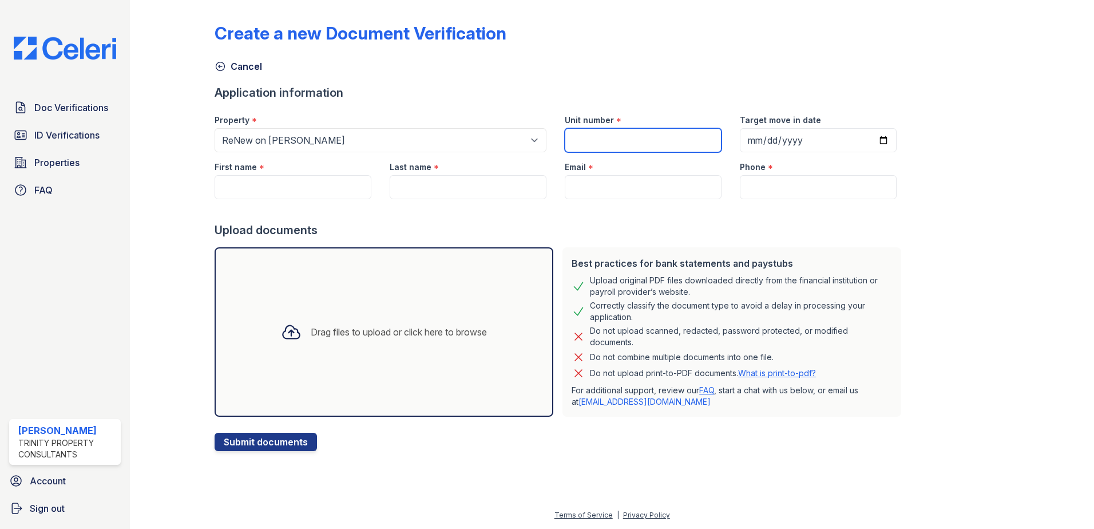
click at [578, 140] on input "Unit number" at bounding box center [643, 140] width 157 height 24
type input "14-1403"
click at [745, 139] on input "Target move in date" at bounding box center [818, 140] width 157 height 24
type input "[DATE]"
click at [293, 185] on input "First name" at bounding box center [293, 187] width 157 height 24
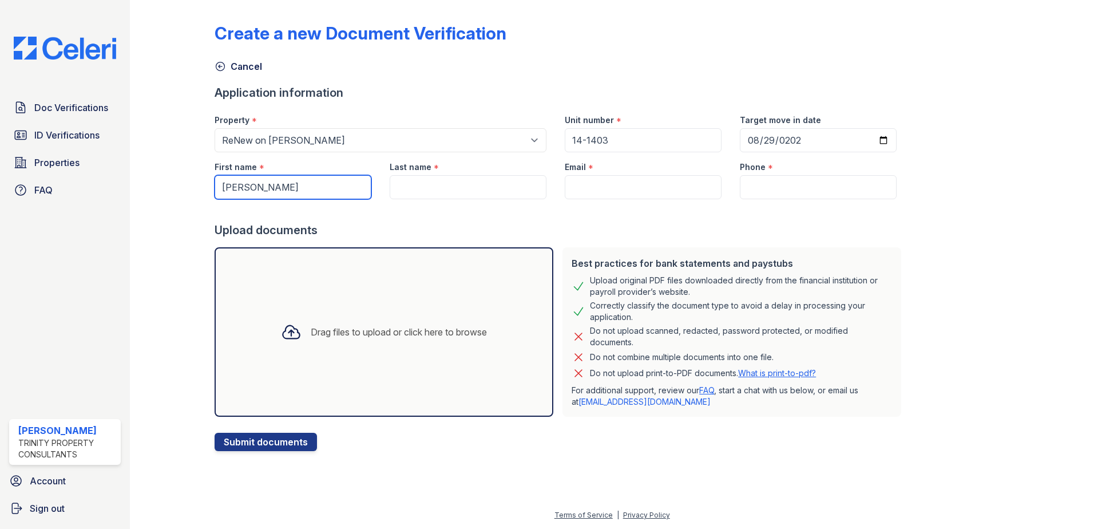
type input "[PERSON_NAME]"
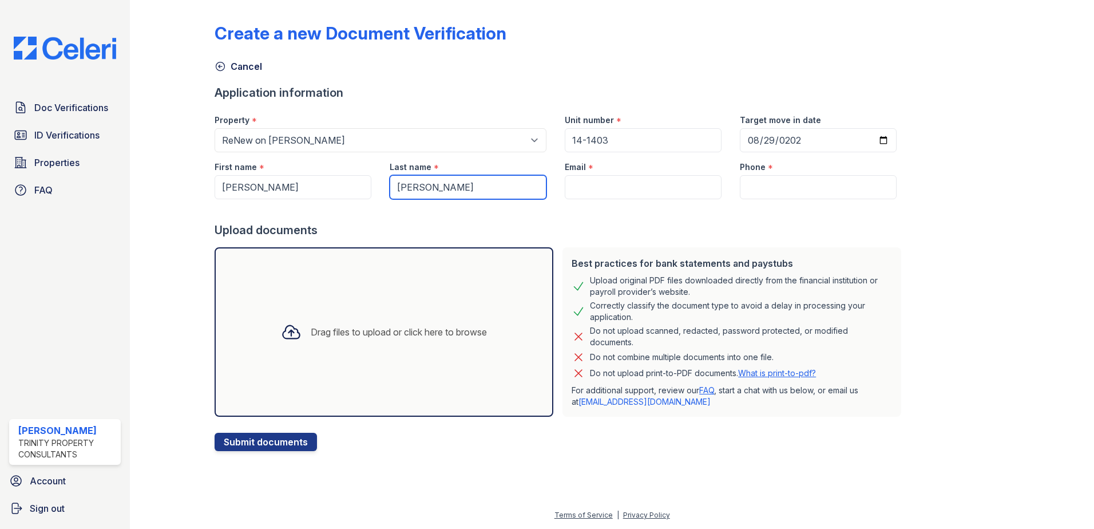
type input "[PERSON_NAME]"
click at [602, 184] on input "Email" at bounding box center [643, 187] width 157 height 24
type input "sac.77@aol.com"
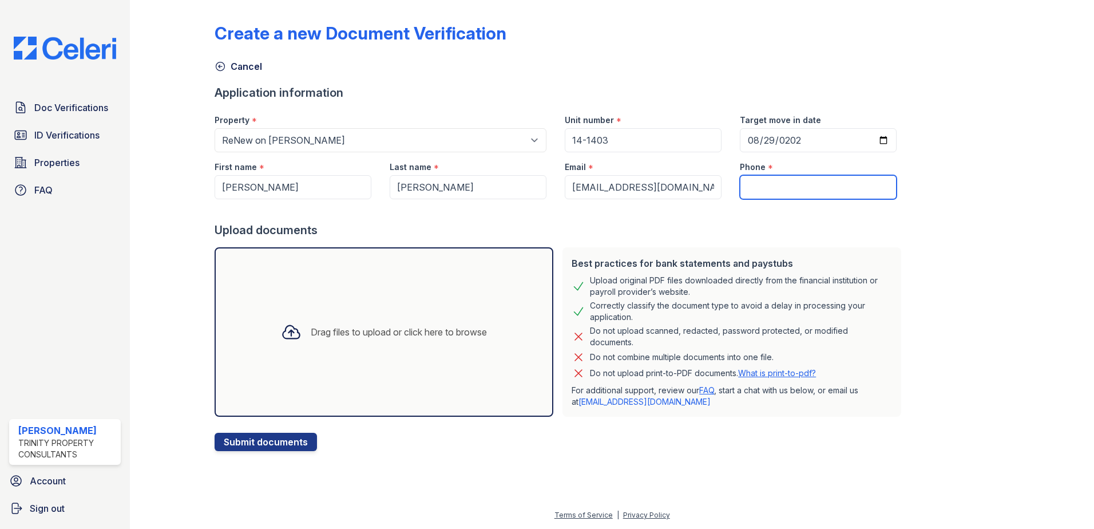
click at [761, 188] on input "Phone" at bounding box center [818, 187] width 157 height 24
type input "5014003807"
click at [748, 228] on div "Upload documents" at bounding box center [560, 230] width 691 height 16
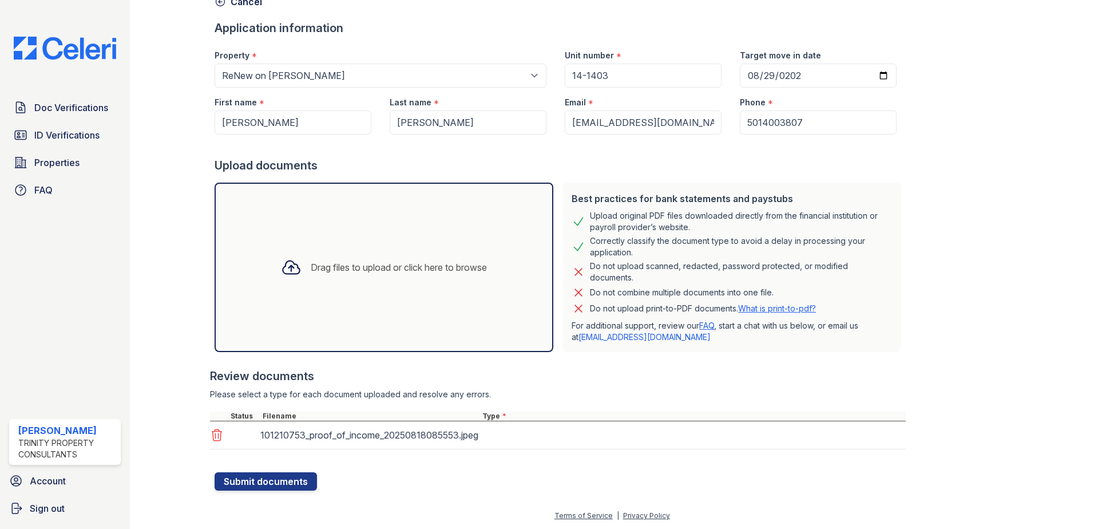
scroll to position [65, 0]
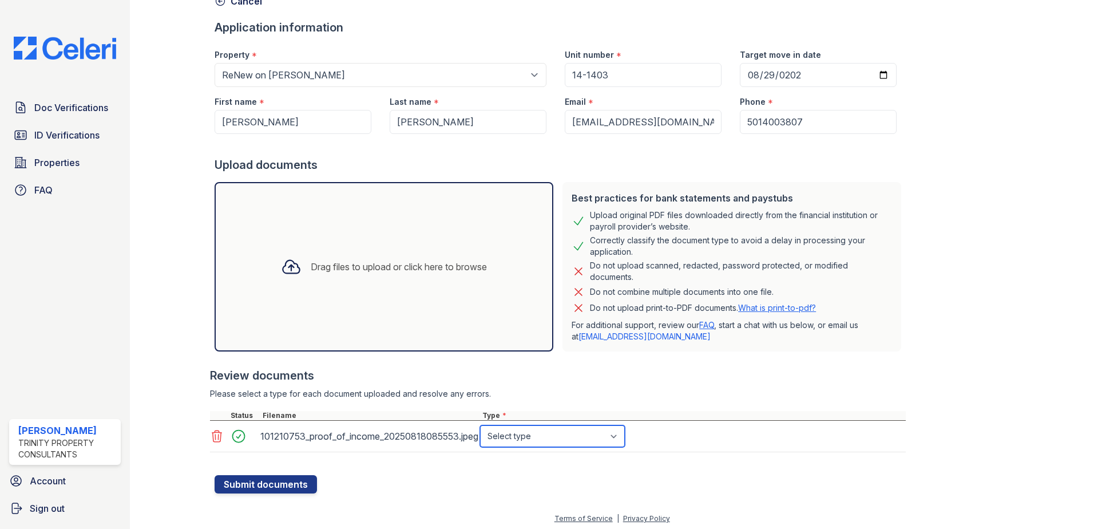
click at [549, 434] on select "Select type Paystub Bank Statement Offer Letter Tax Documents Benefit Award Let…" at bounding box center [552, 436] width 145 height 22
select select "paystub"
click at [480, 425] on select "Select type Paystub Bank Statement Offer Letter Tax Documents Benefit Award Let…" at bounding box center [552, 436] width 145 height 22
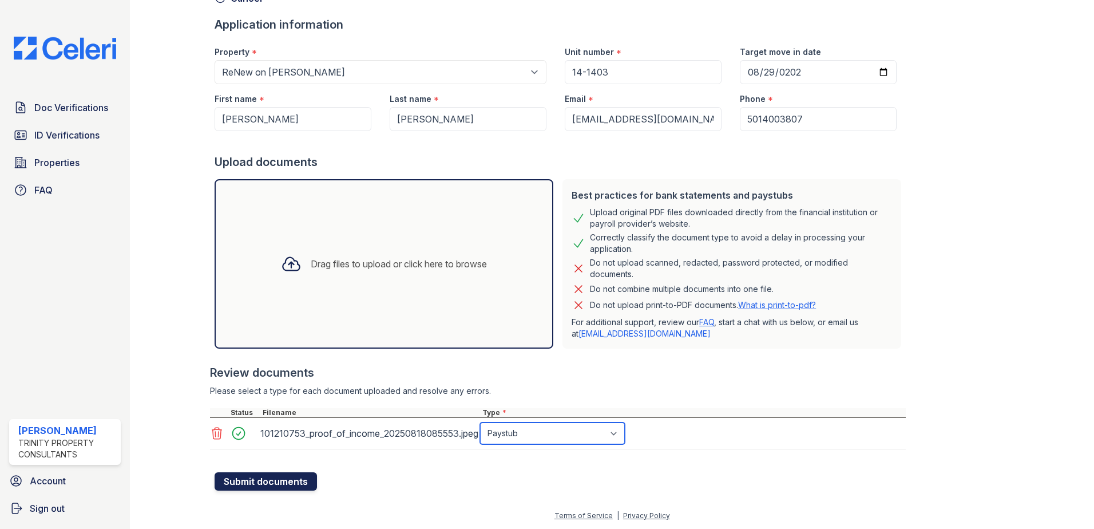
scroll to position [69, 0]
click at [276, 483] on button "Submit documents" at bounding box center [266, 480] width 102 height 18
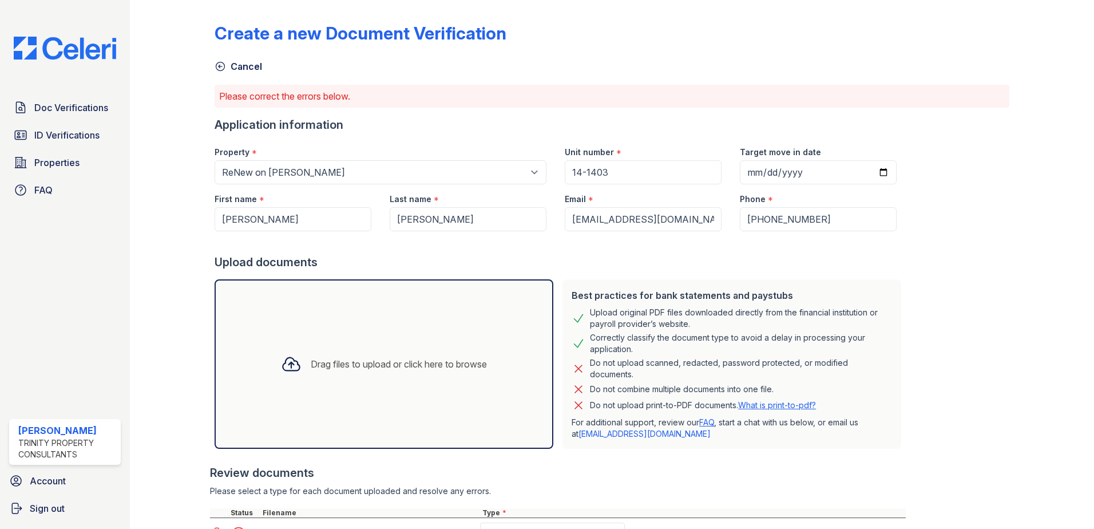
scroll to position [101, 0]
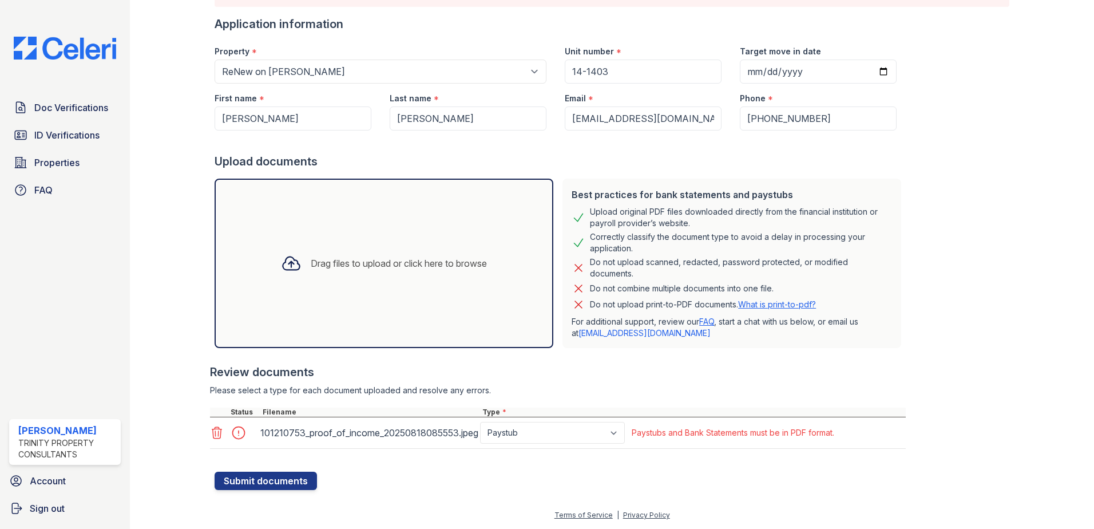
click at [220, 438] on icon at bounding box center [217, 432] width 10 height 11
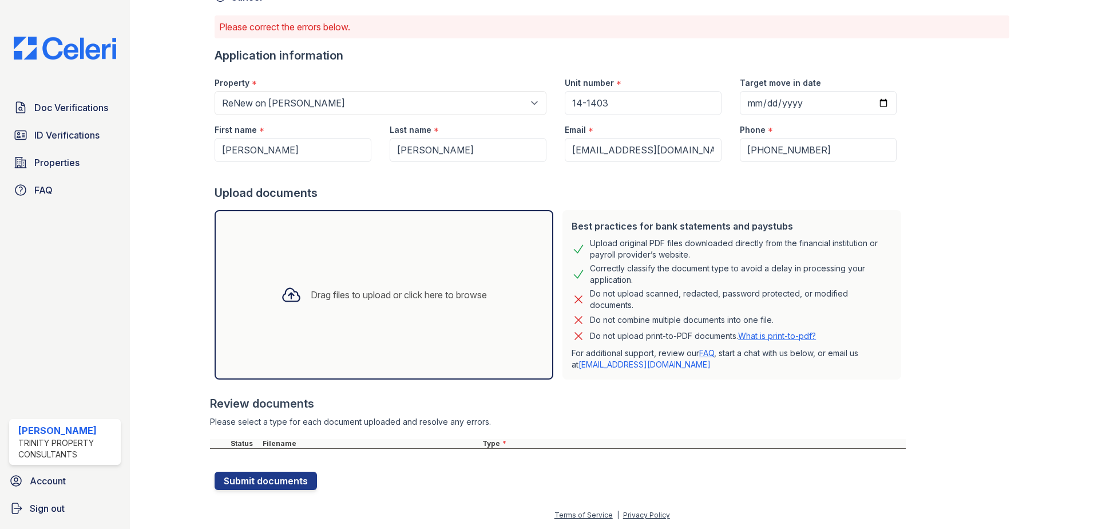
scroll to position [69, 0]
